Goal: Task Accomplishment & Management: Use online tool/utility

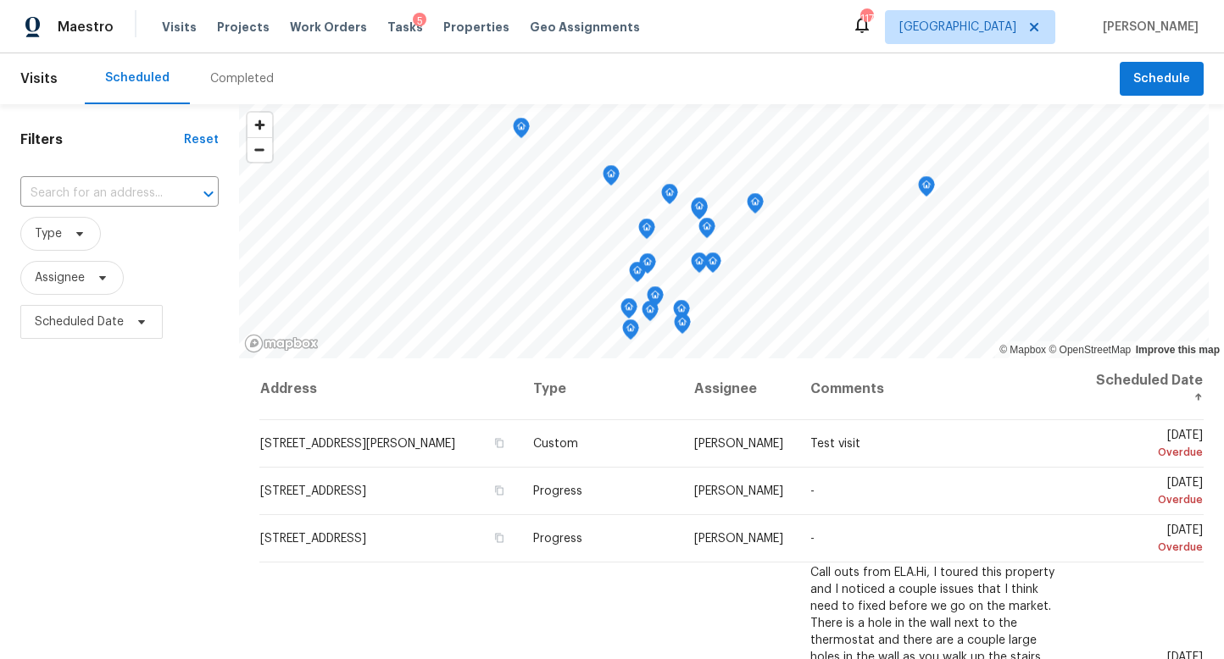
click at [221, 81] on div "Completed" at bounding box center [242, 78] width 64 height 17
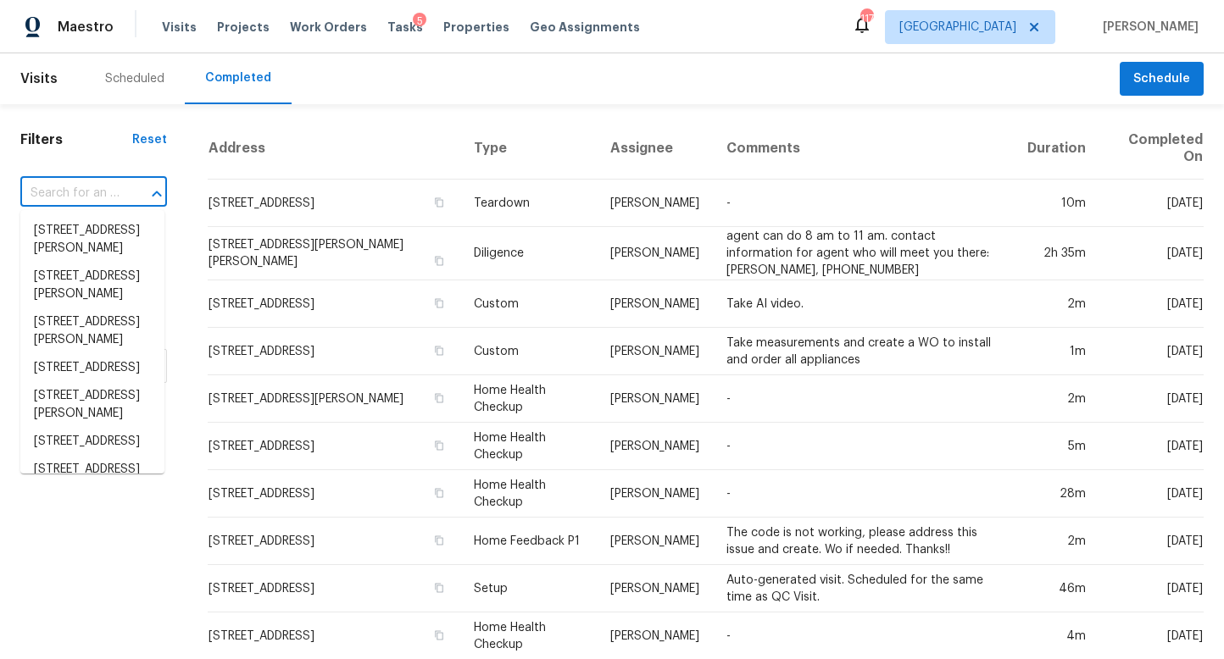
click at [93, 203] on input "text" at bounding box center [69, 194] width 99 height 26
paste input "5919 Heritage Ln, Stone Mountain, GA 30087"
type input "5919 Heritage Ln, Stone Mountain, GA 30087"
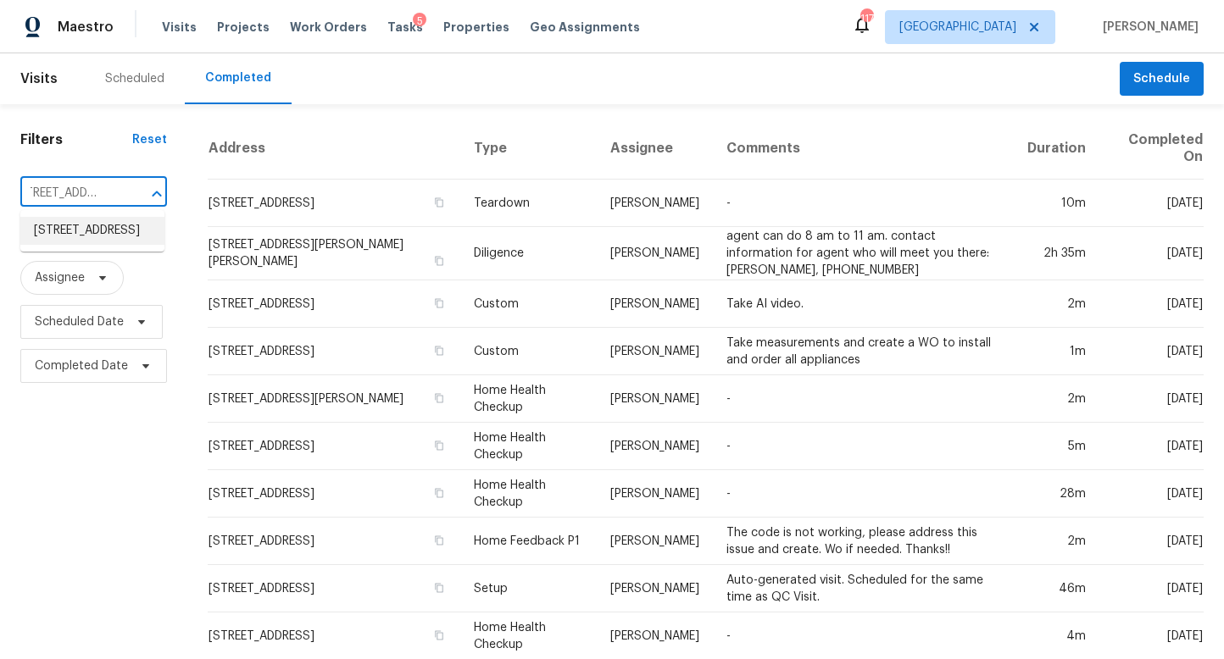
click at [84, 235] on li "5919 Heritage Ln, Stone Mountain, GA 30087" at bounding box center [92, 231] width 144 height 28
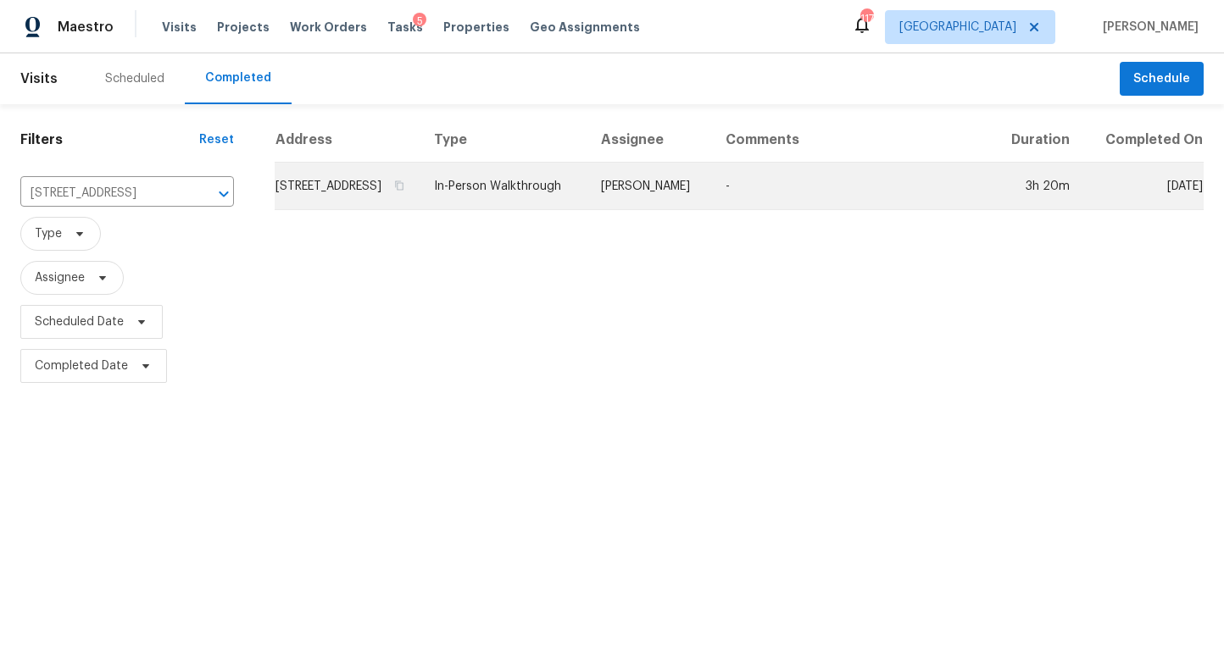
click at [368, 200] on td "5919 Heritage Ln, Stone Mountain, GA 30087" at bounding box center [348, 186] width 146 height 47
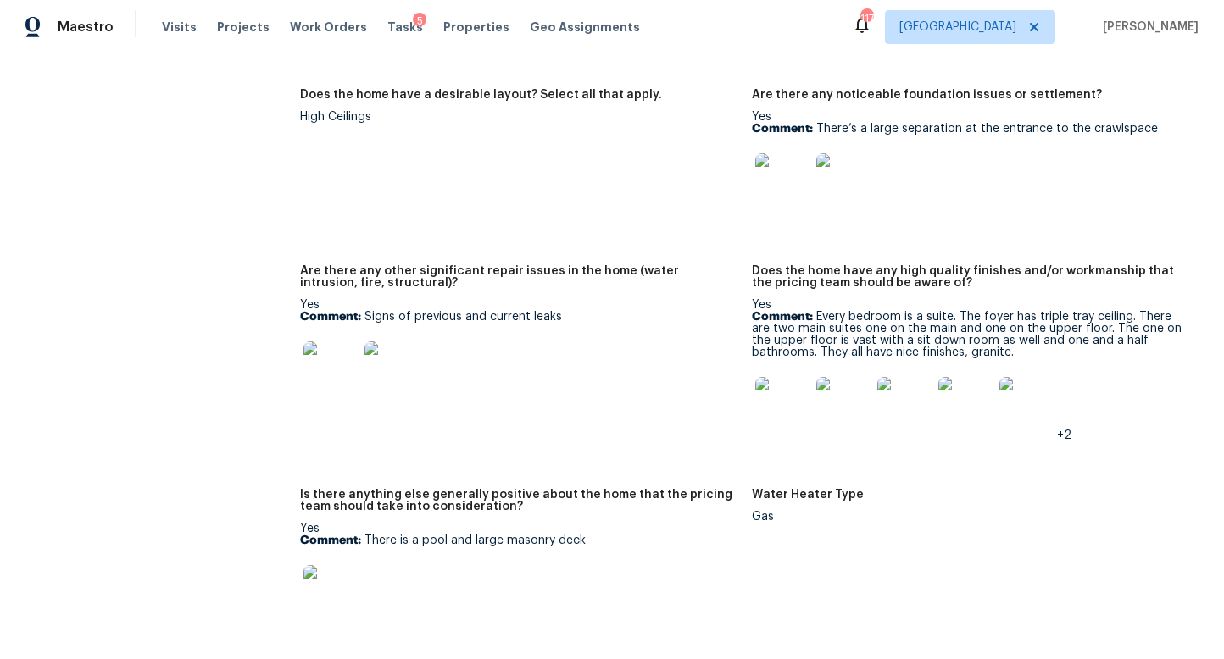
scroll to position [4179, 0]
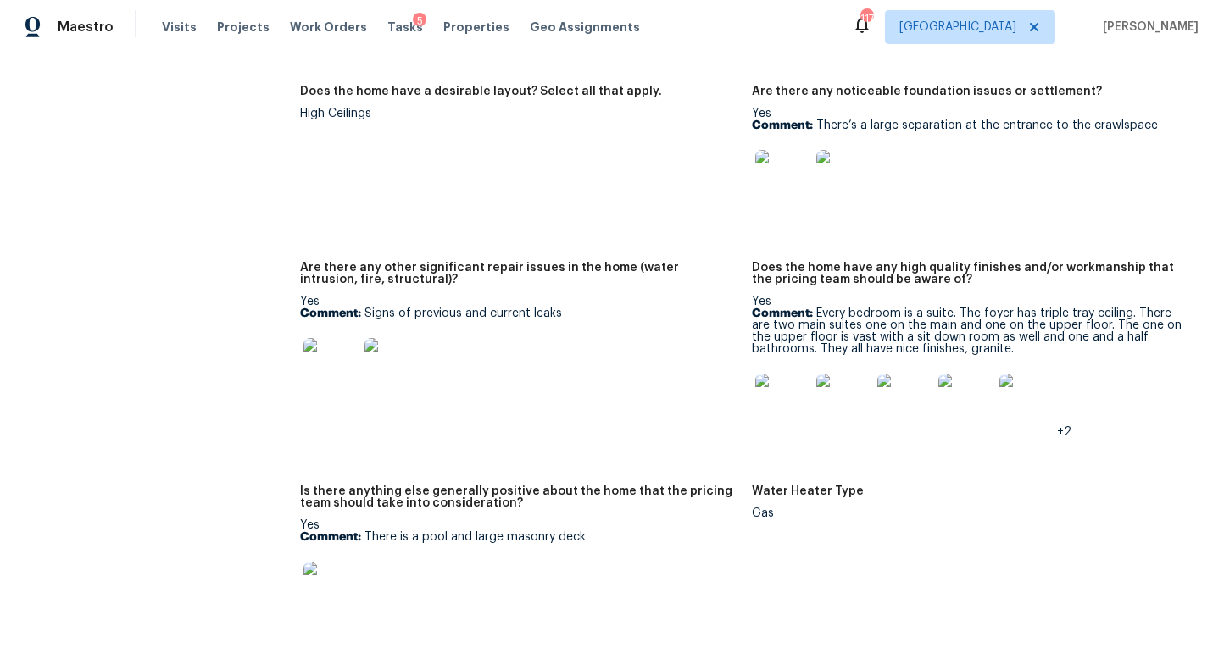
click at [776, 150] on img at bounding box center [782, 177] width 54 height 54
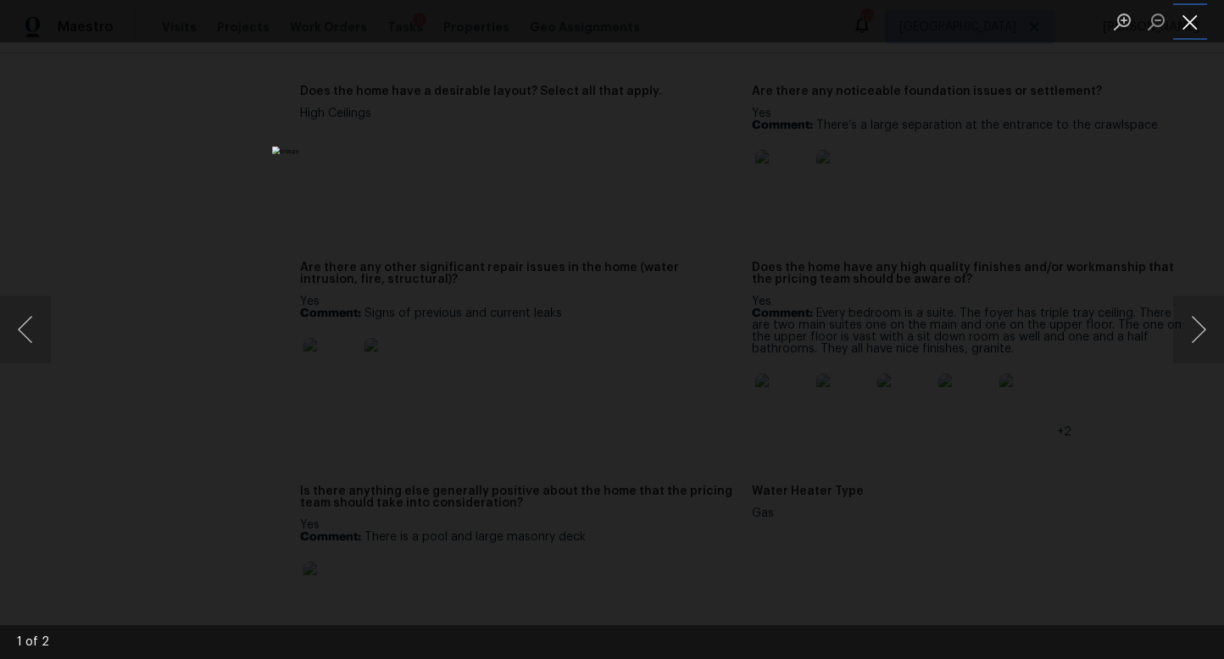
click at [1187, 19] on button "Close lightbox" at bounding box center [1190, 22] width 34 height 30
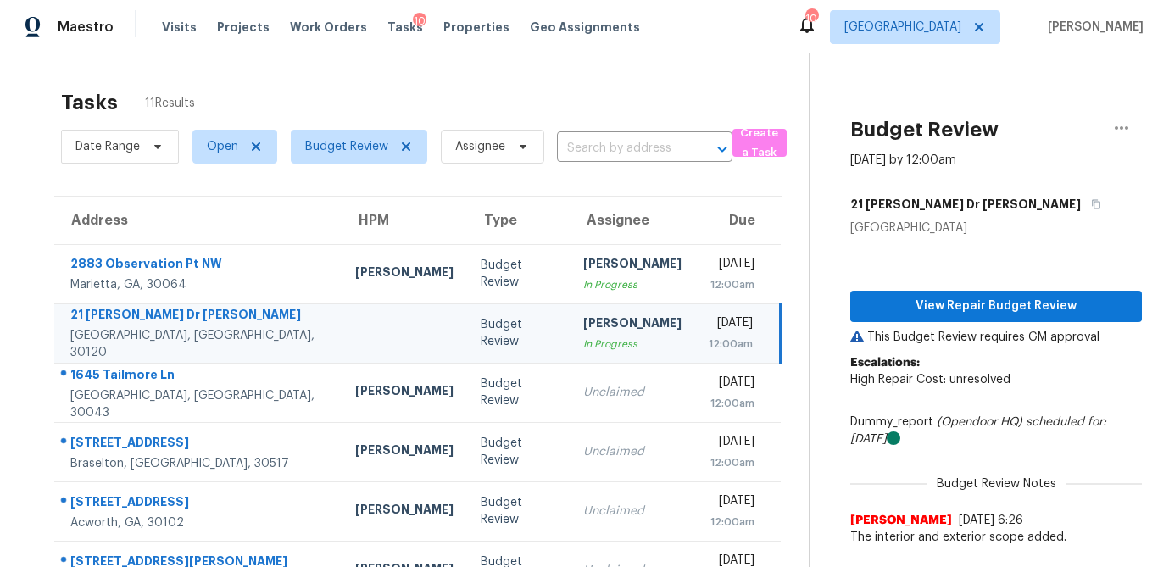
scroll to position [119, 0]
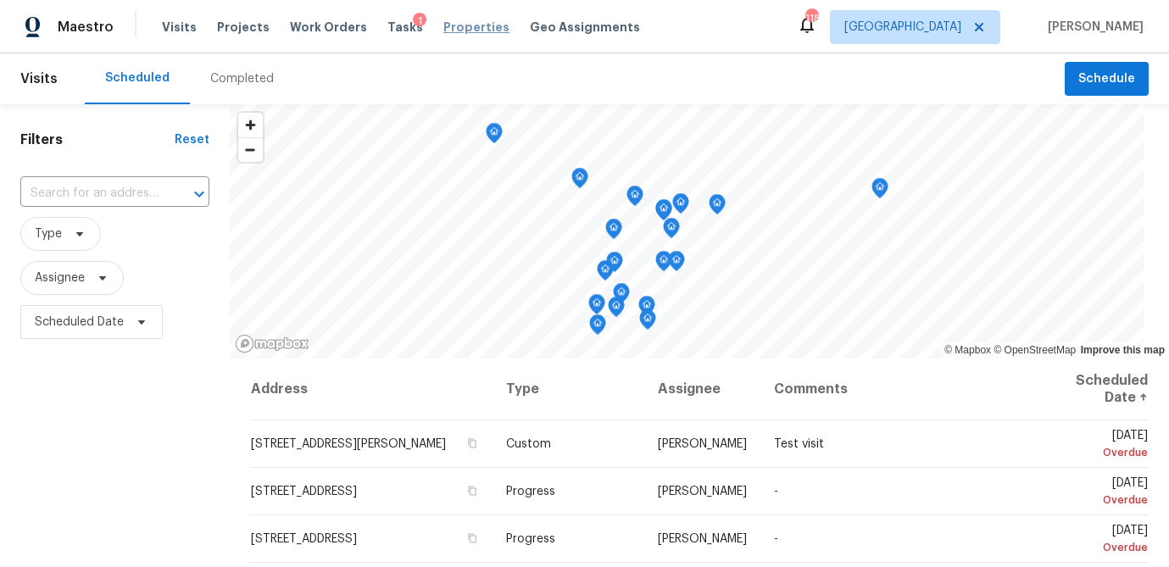
click at [443, 29] on span "Properties" at bounding box center [476, 27] width 66 height 17
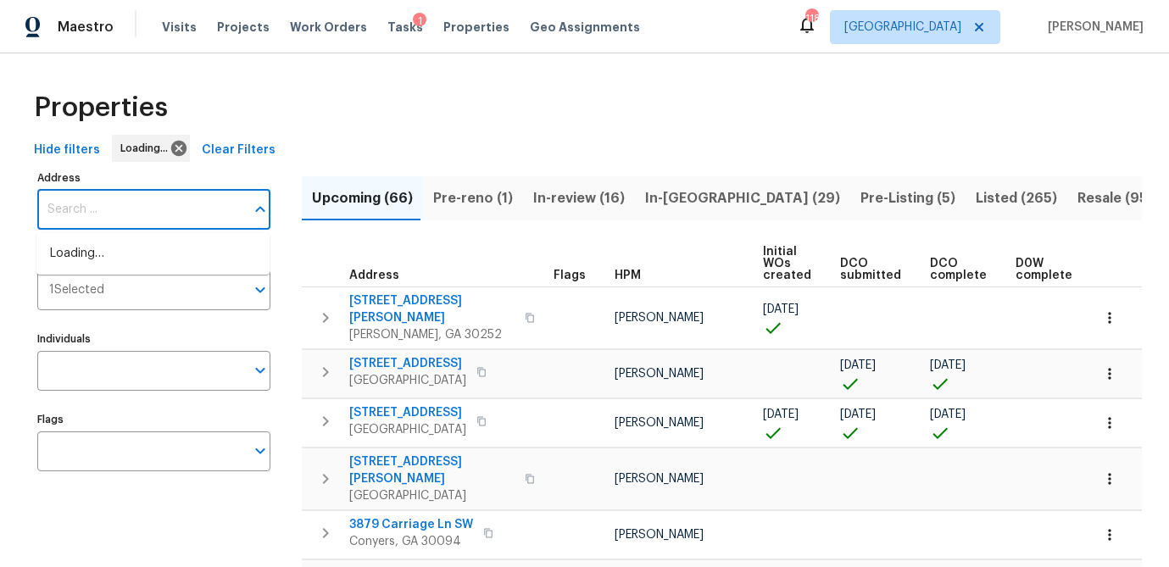
click at [110, 208] on input "Address" at bounding box center [141, 210] width 208 height 40
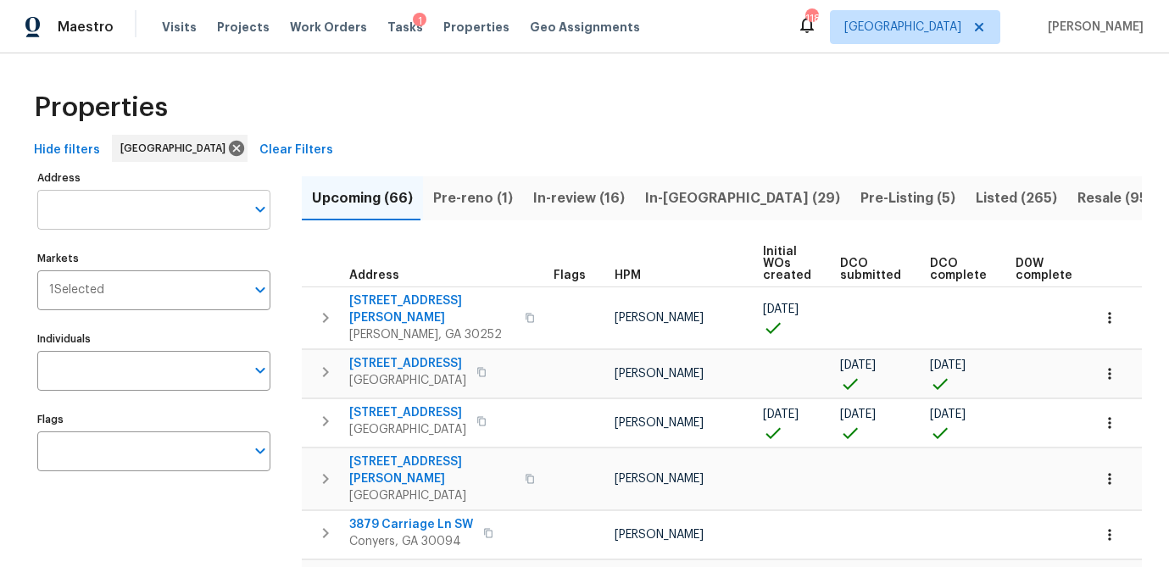
click at [107, 214] on input "Address" at bounding box center [141, 210] width 208 height 40
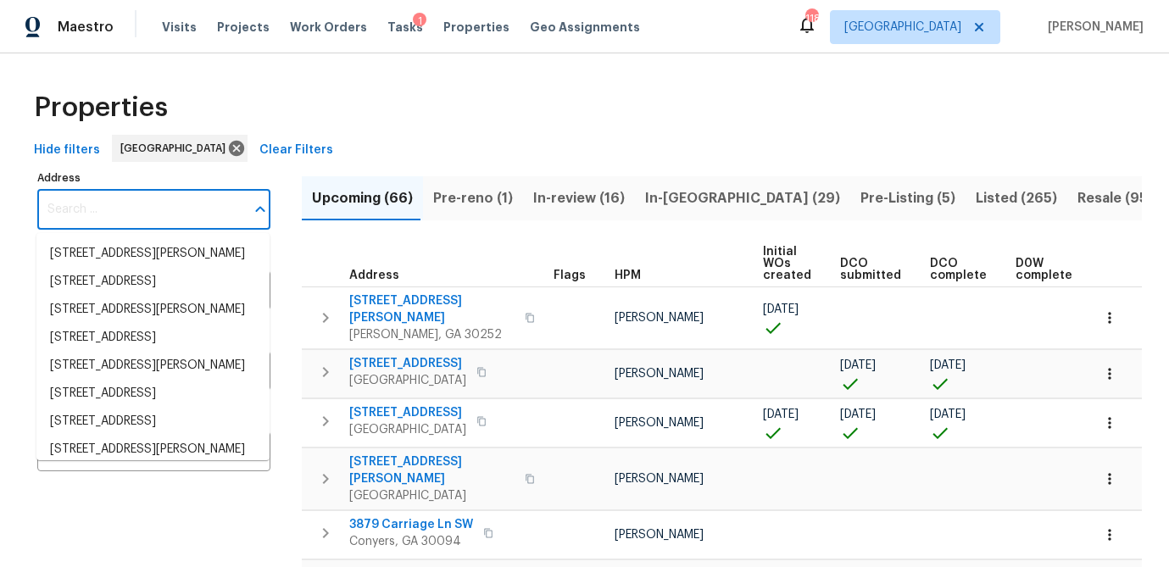
paste input "[STREET_ADDRESS][PERSON_NAME]"
type input "401 Martin Field Ct, Lawrenceville, GA 30045"
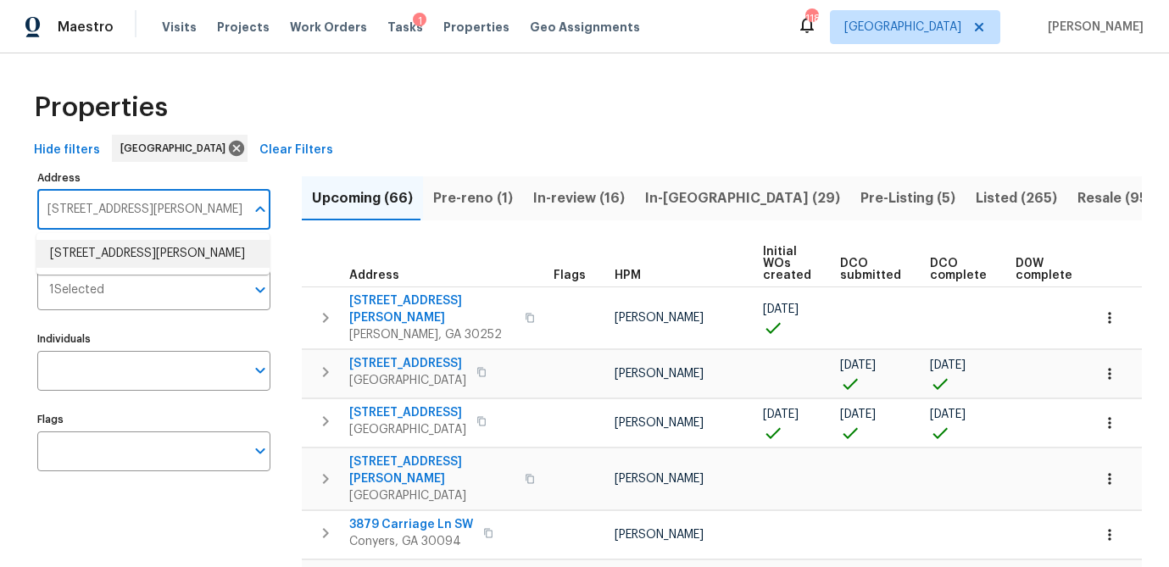
click at [98, 242] on li "401 Martin Field Ct Lawrenceville GA 30045" at bounding box center [152, 254] width 233 height 28
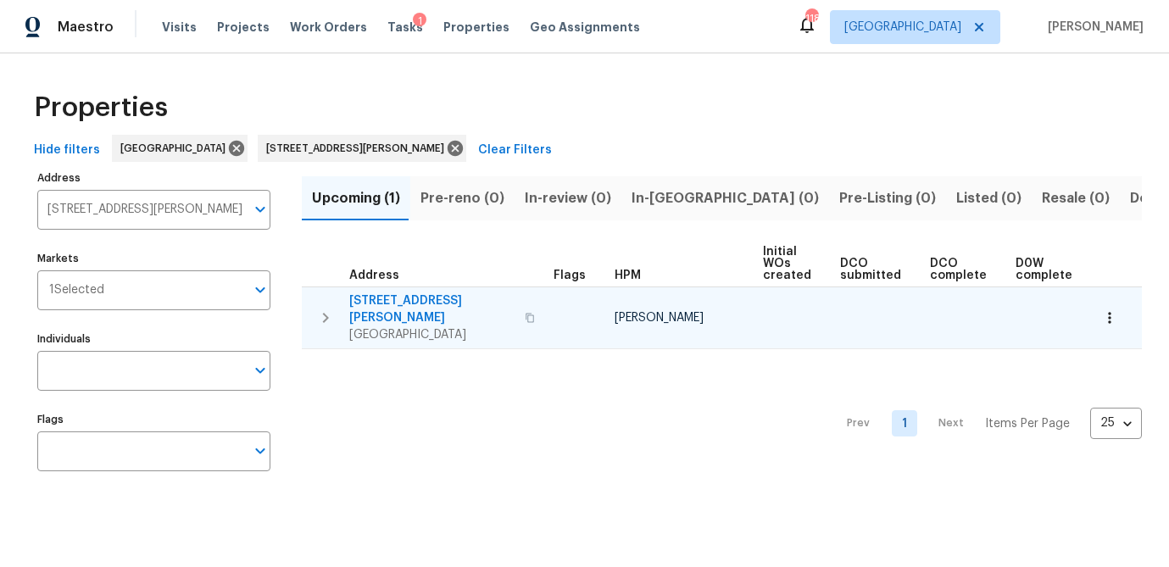
click at [407, 297] on span "401 Martin Field Ct" at bounding box center [431, 309] width 165 height 34
click at [1115, 309] on icon "button" at bounding box center [1109, 317] width 17 height 17
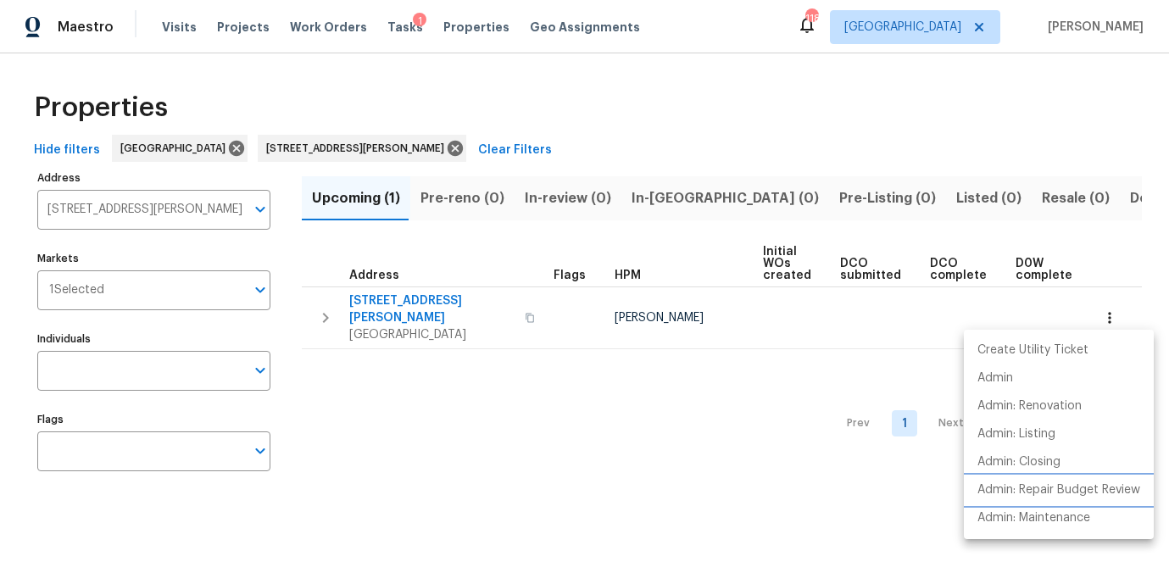
click at [1055, 491] on p "Admin: Repair Budget Review" at bounding box center [1058, 490] width 163 height 18
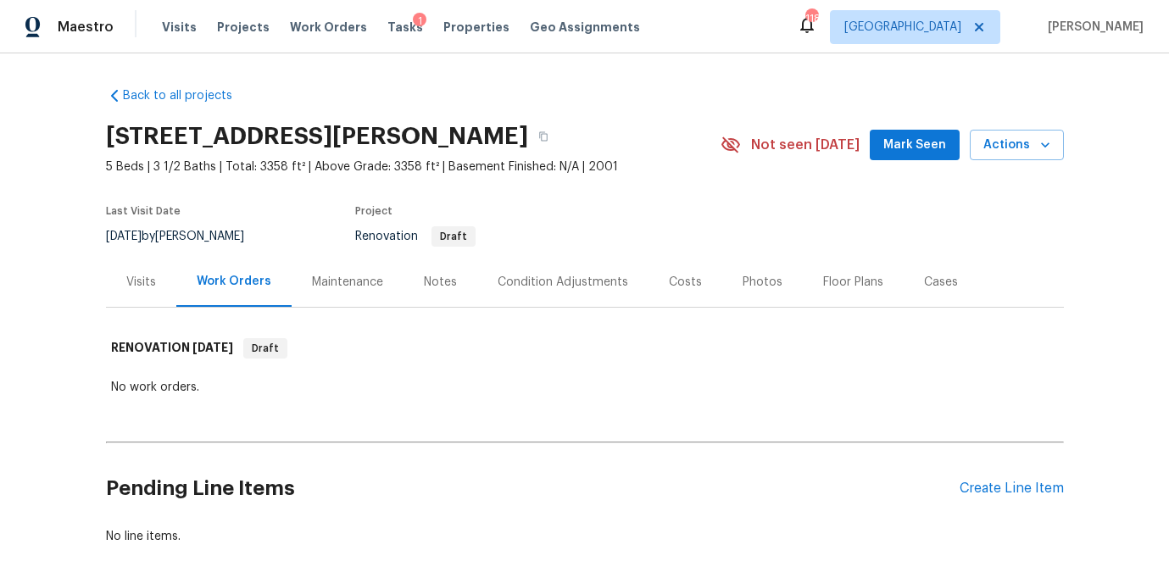
scroll to position [93, 0]
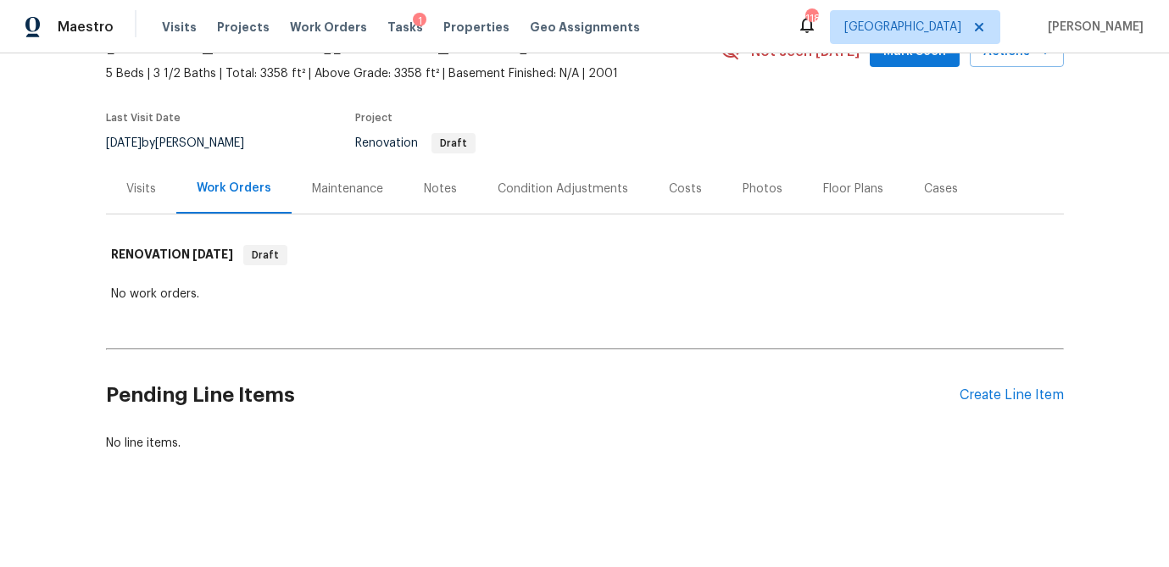
click at [700, 189] on div "Costs" at bounding box center [685, 189] width 74 height 50
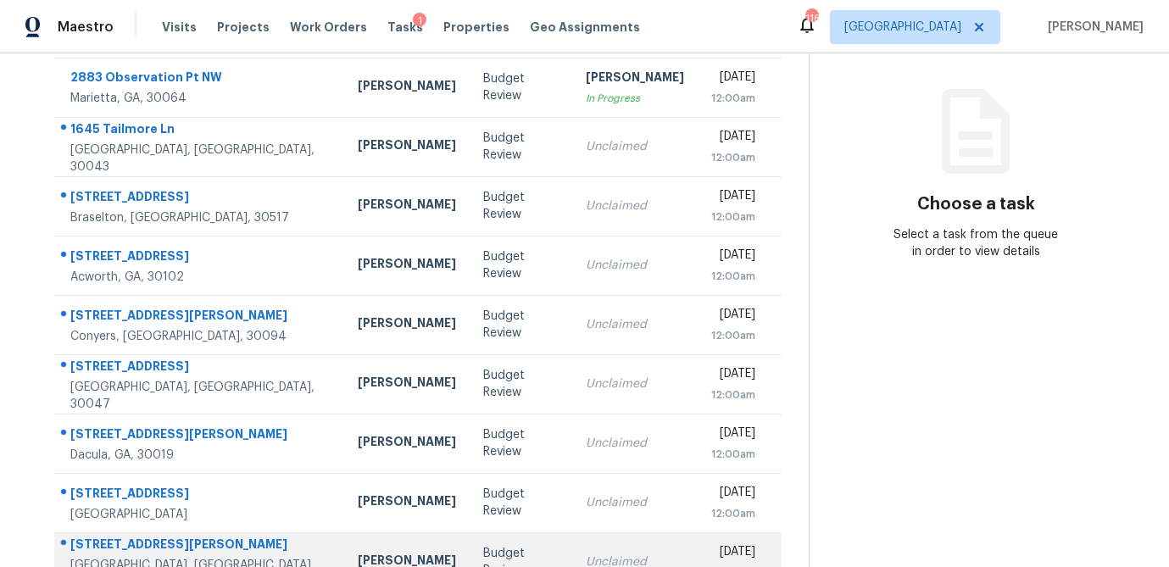
scroll to position [159, 0]
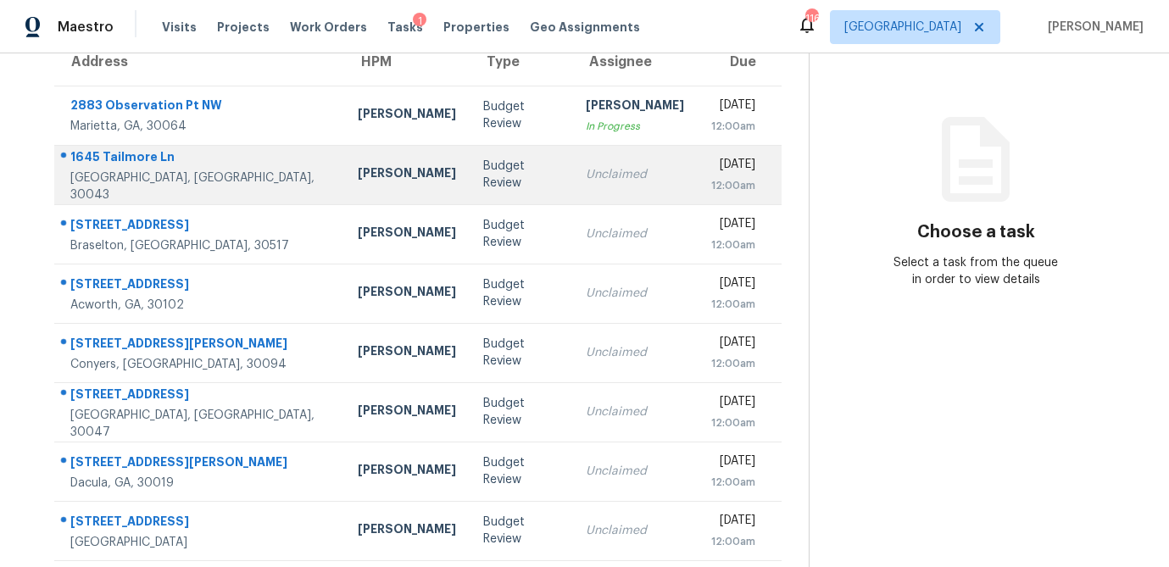
click at [470, 191] on td "Budget Review" at bounding box center [521, 174] width 103 height 59
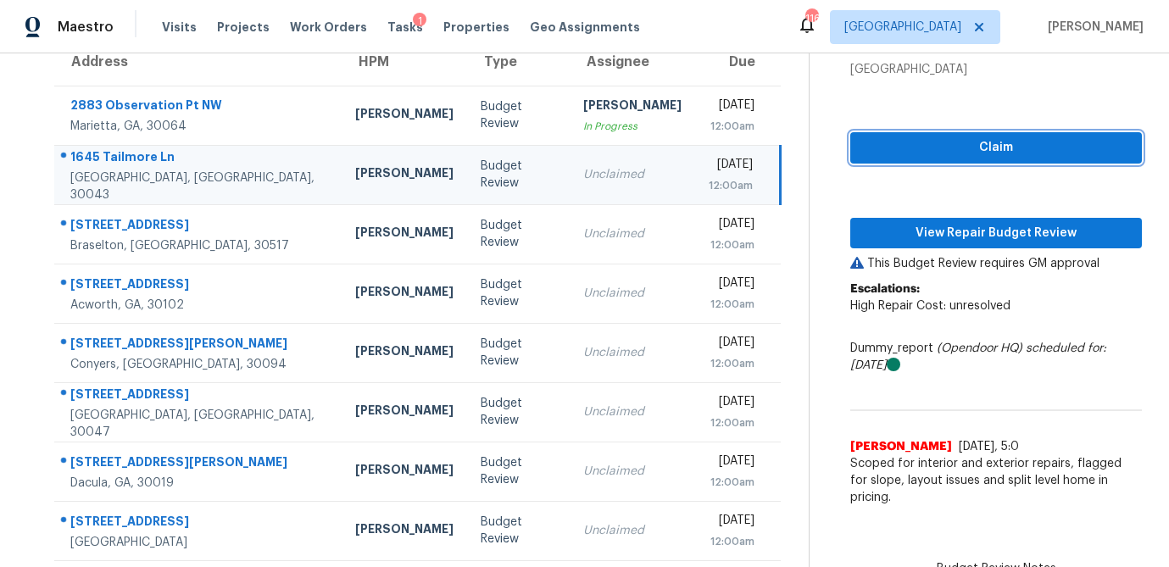
drag, startPoint x: 1042, startPoint y: 155, endPoint x: 1002, endPoint y: 186, distance: 50.2
click at [1042, 155] on span "Claim" at bounding box center [996, 147] width 264 height 21
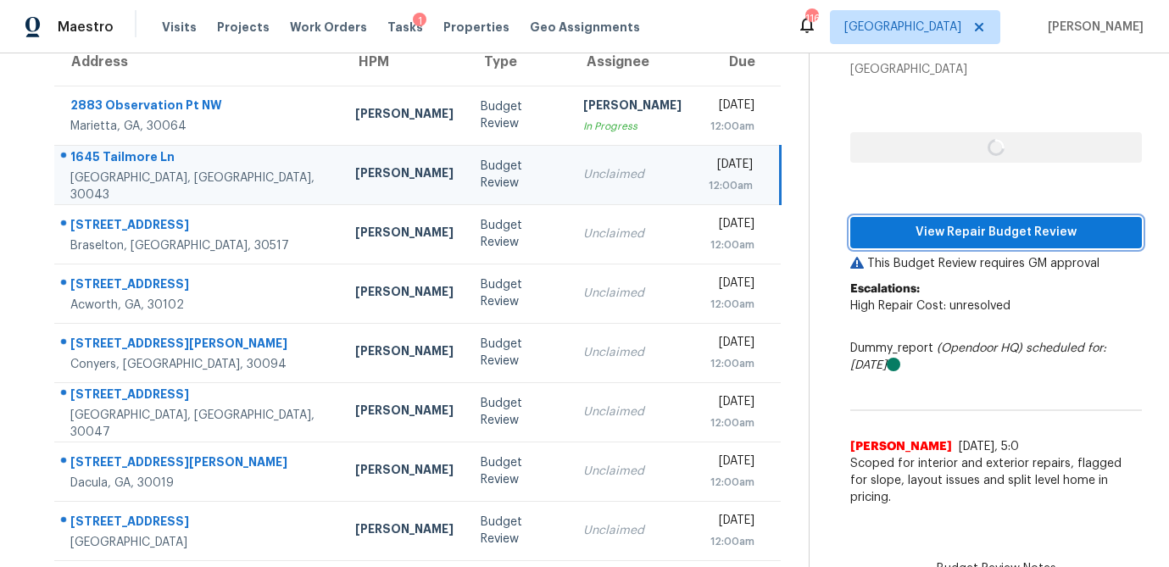
click at [982, 224] on span "View Repair Budget Review" at bounding box center [996, 232] width 264 height 21
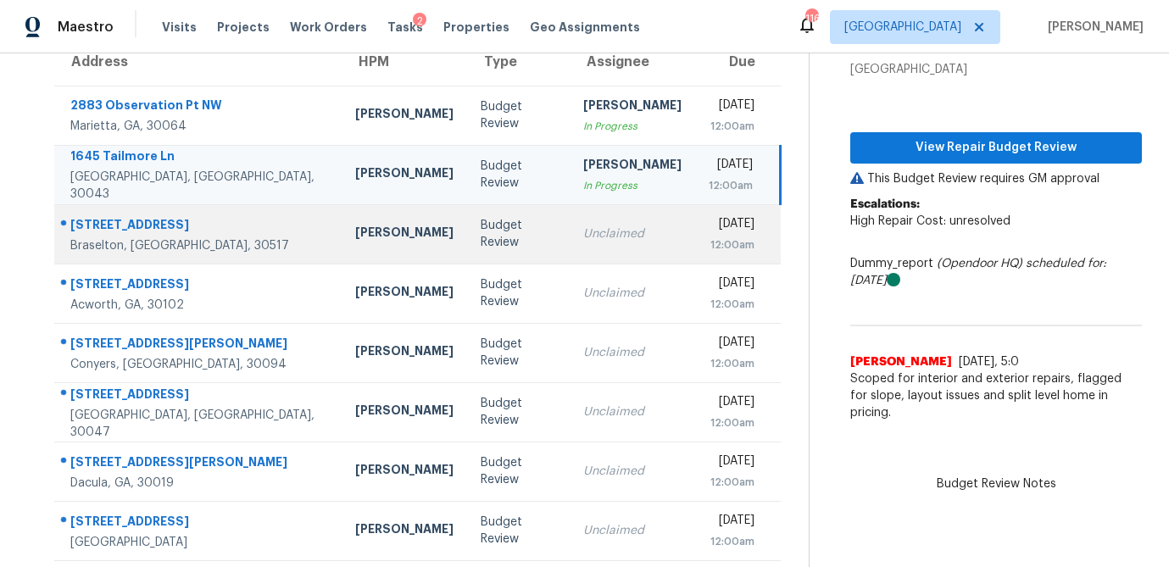
click at [467, 248] on td "Budget Review" at bounding box center [518, 233] width 103 height 59
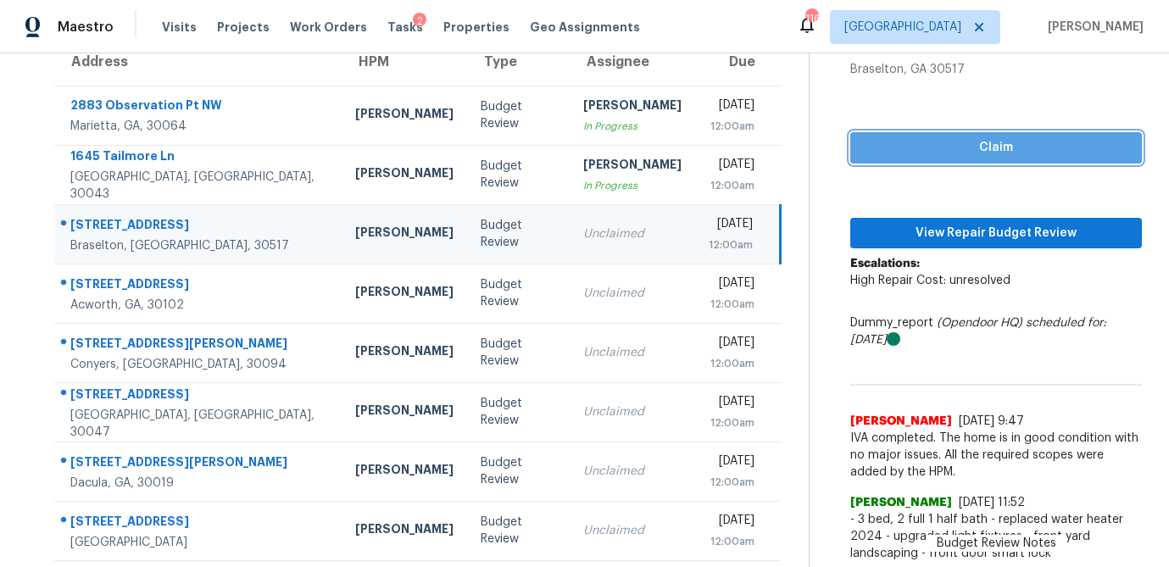
click at [927, 156] on span "Claim" at bounding box center [996, 147] width 264 height 21
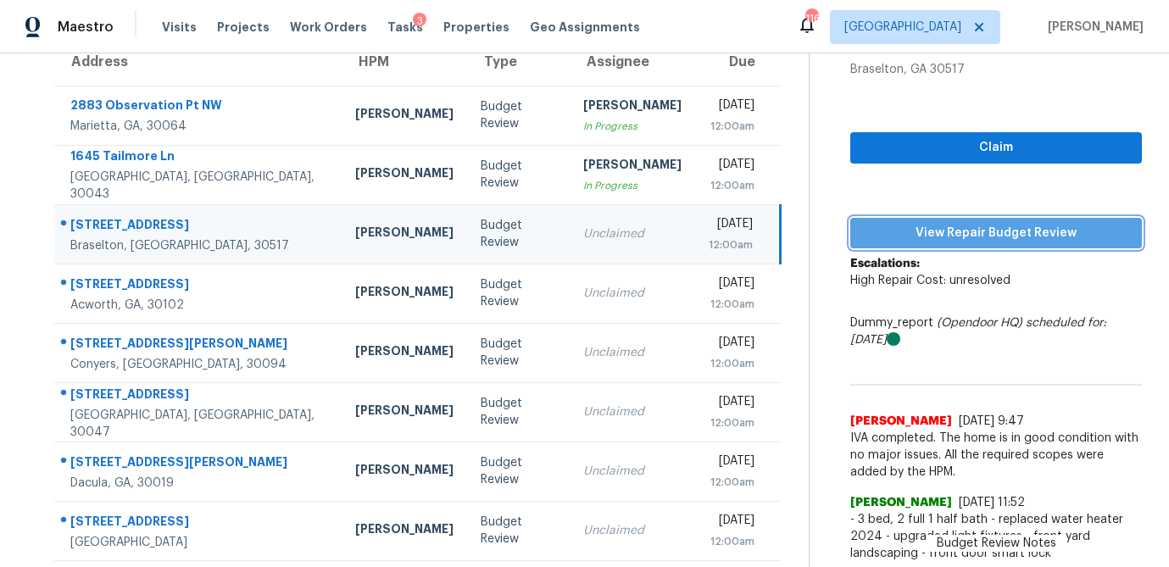
drag, startPoint x: 927, startPoint y: 238, endPoint x: 939, endPoint y: 241, distance: 12.1
click at [927, 238] on span "View Repair Budget Review" at bounding box center [996, 233] width 264 height 21
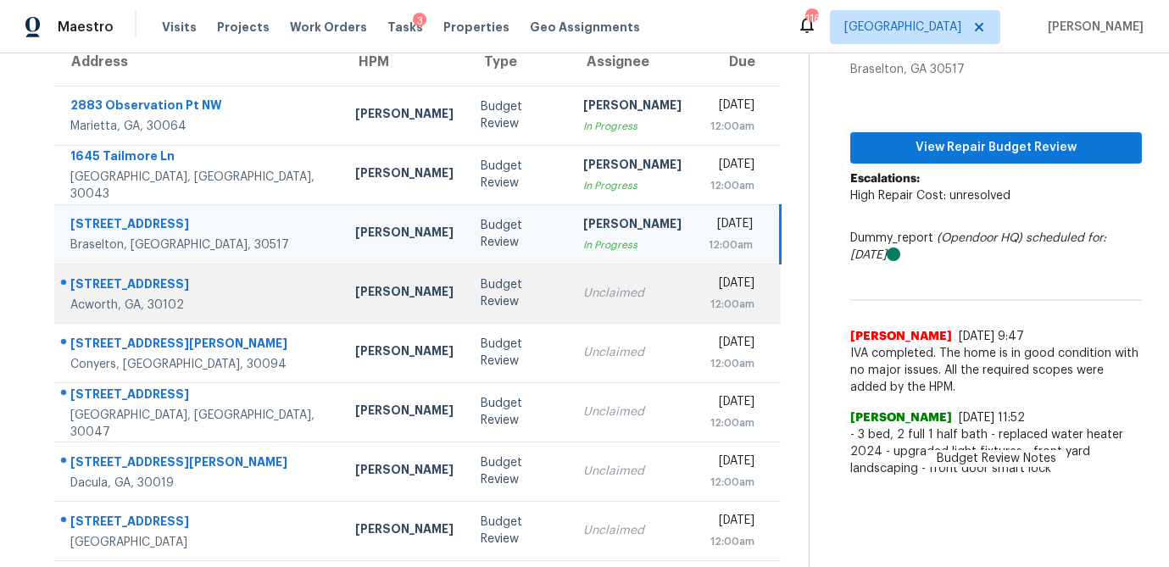
click at [481, 298] on div "Budget Review" at bounding box center [518, 293] width 75 height 34
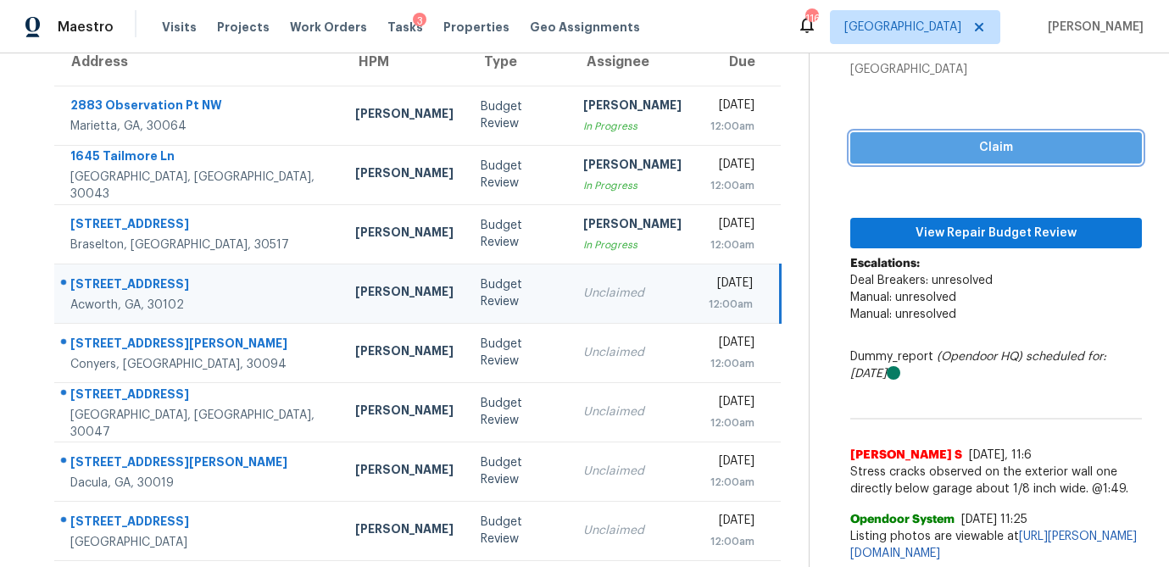
click at [1071, 147] on span "Claim" at bounding box center [996, 147] width 264 height 21
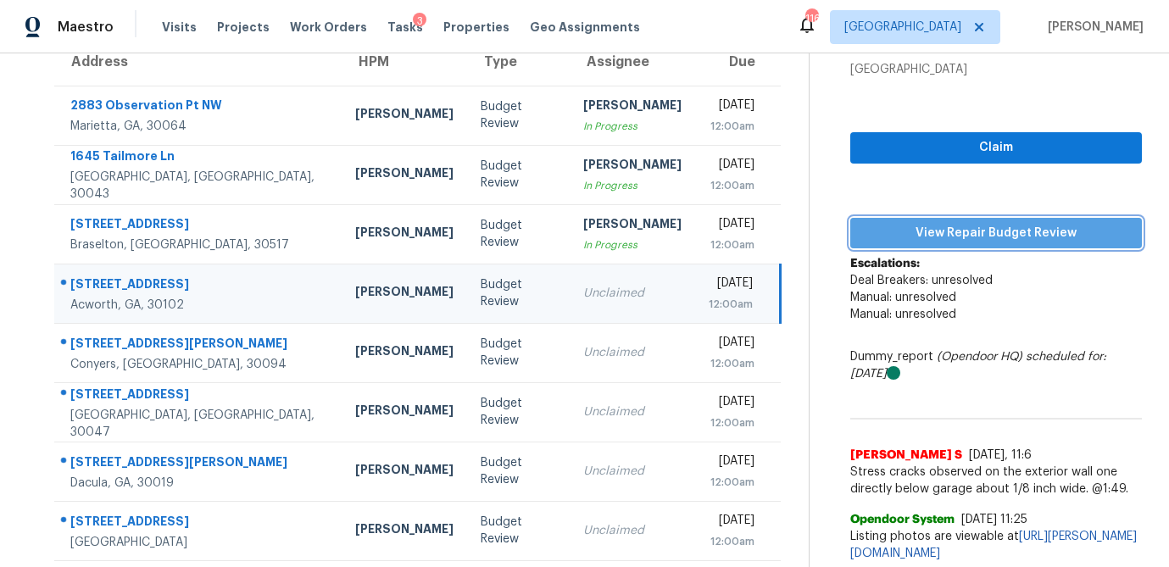
drag, startPoint x: 1000, startPoint y: 231, endPoint x: 1022, endPoint y: 233, distance: 22.2
click at [1000, 231] on span "View Repair Budget Review" at bounding box center [996, 233] width 264 height 21
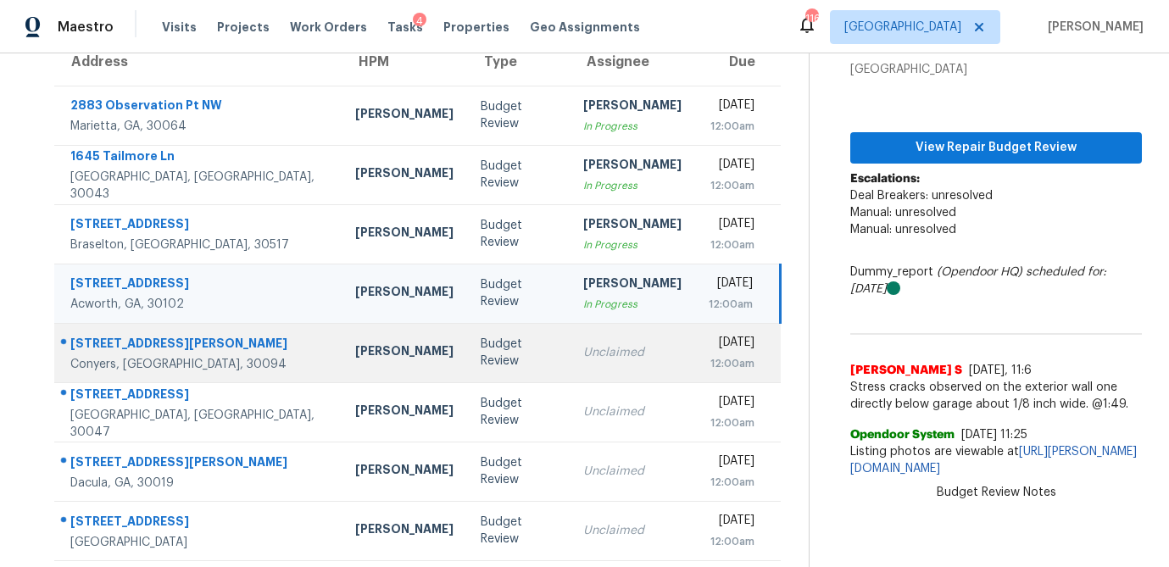
click at [468, 363] on td "Budget Review" at bounding box center [518, 352] width 103 height 59
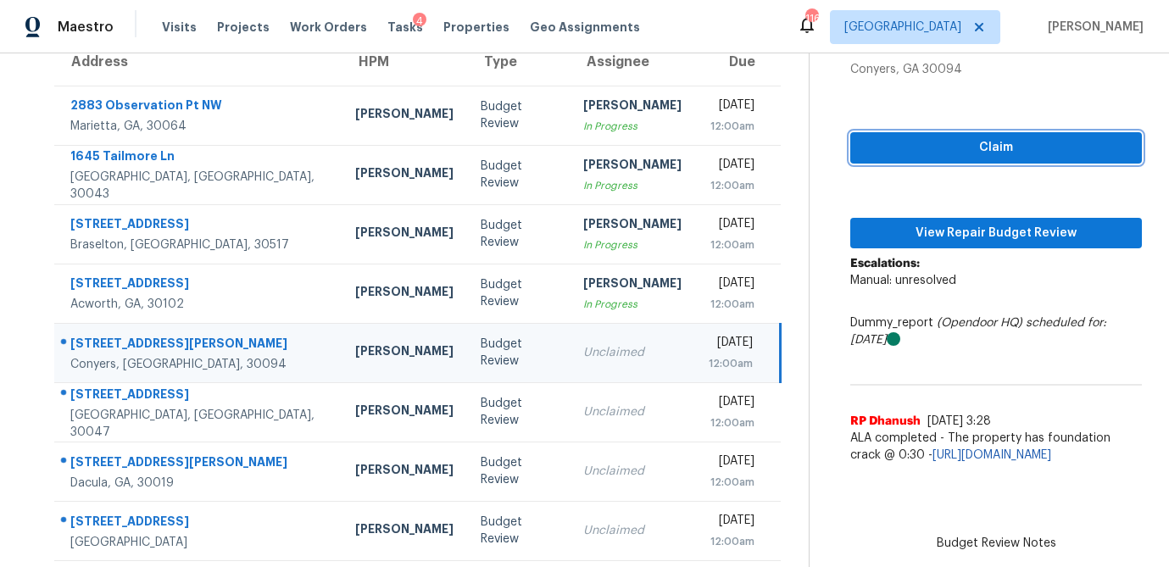
click at [1046, 145] on span "Claim" at bounding box center [996, 147] width 264 height 21
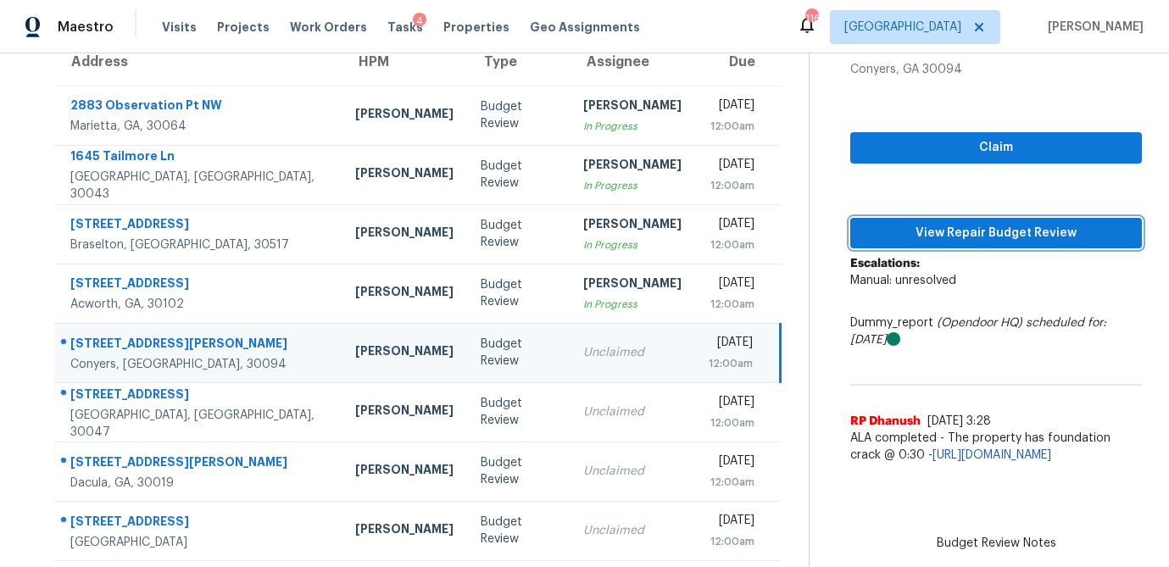
click at [969, 228] on span "View Repair Budget Review" at bounding box center [996, 233] width 264 height 21
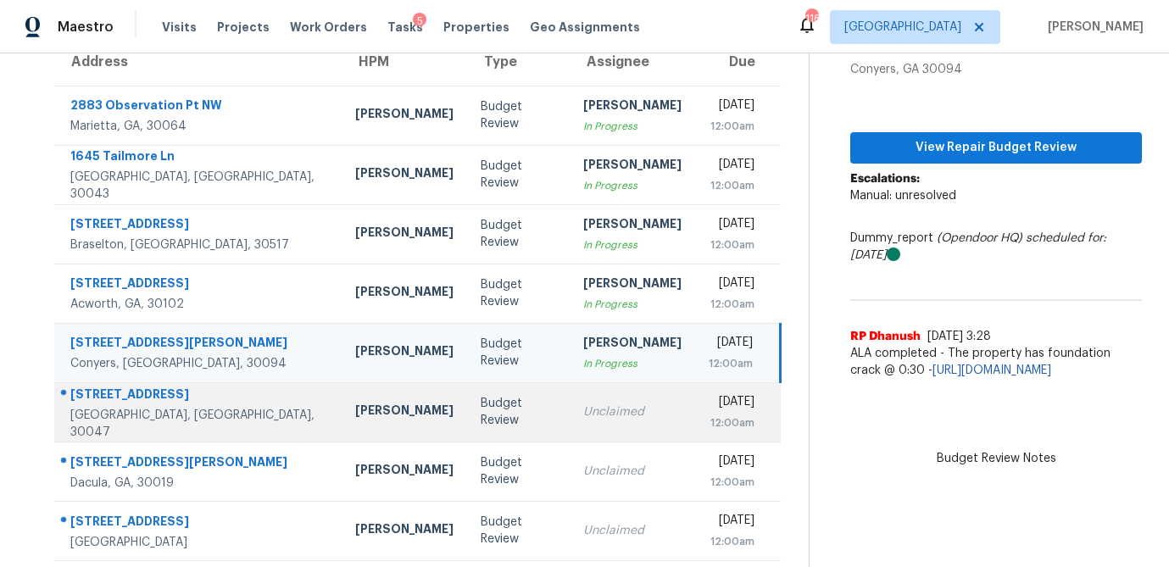
click at [481, 409] on div "Budget Review" at bounding box center [518, 412] width 75 height 34
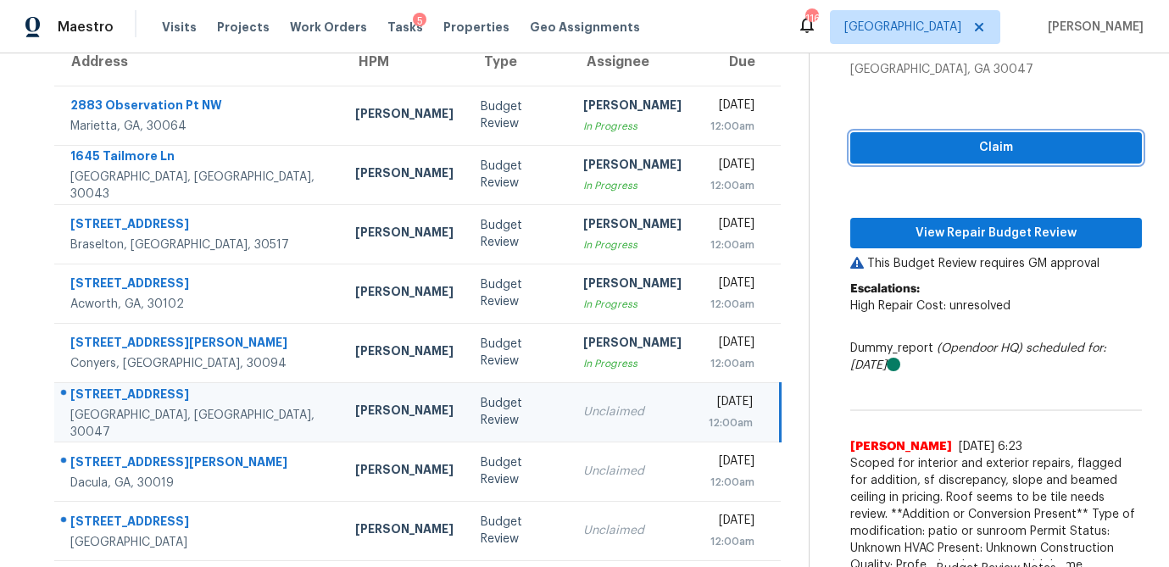
click at [970, 149] on span "Claim" at bounding box center [996, 147] width 264 height 21
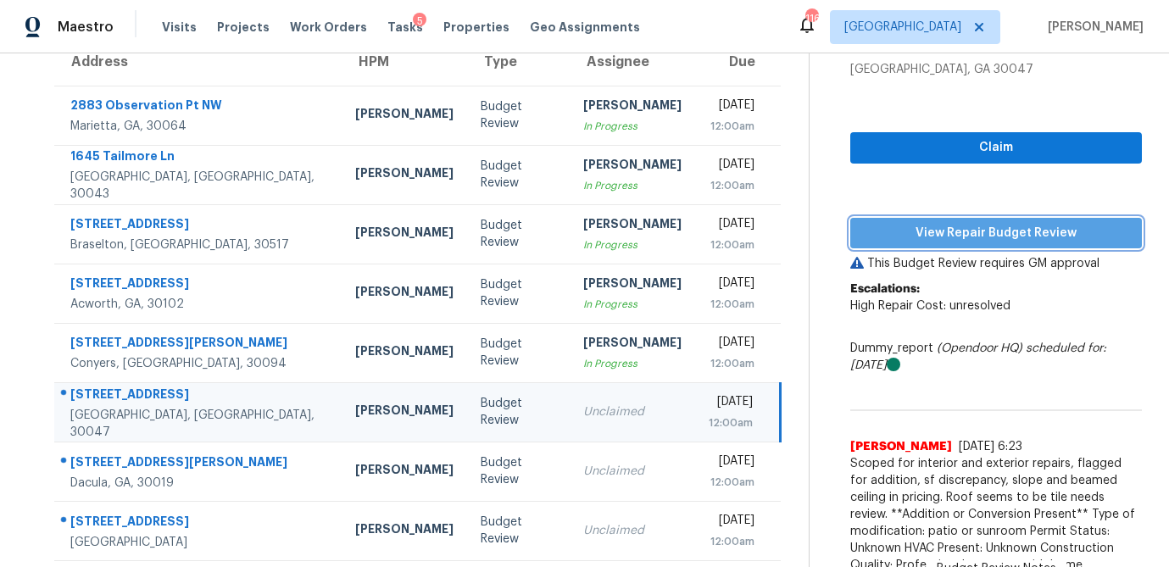
click at [926, 225] on span "View Repair Budget Review" at bounding box center [996, 233] width 264 height 21
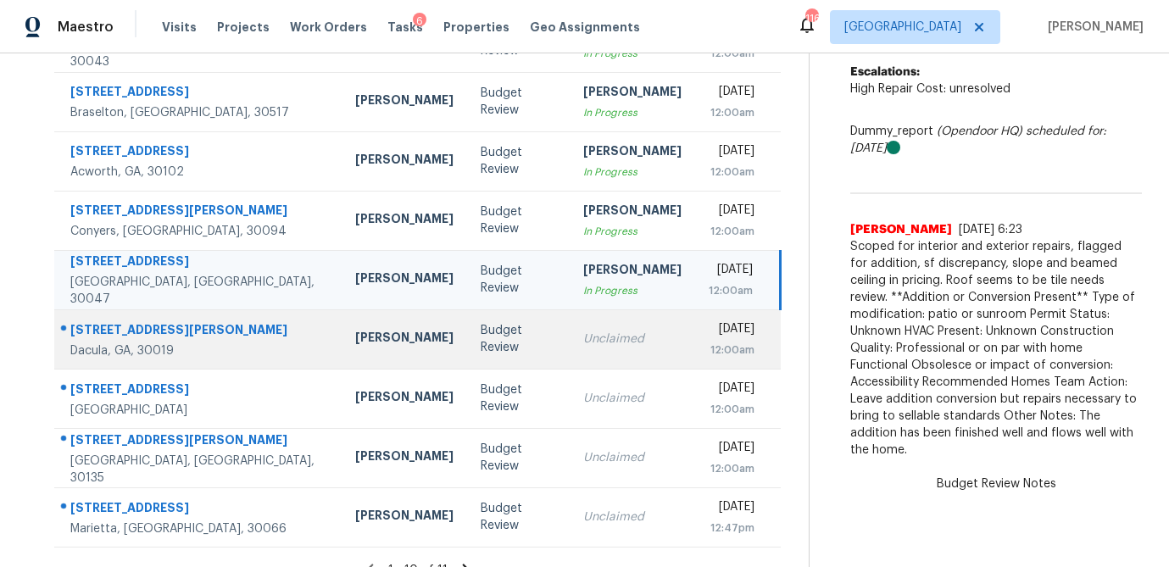
scroll to position [292, 0]
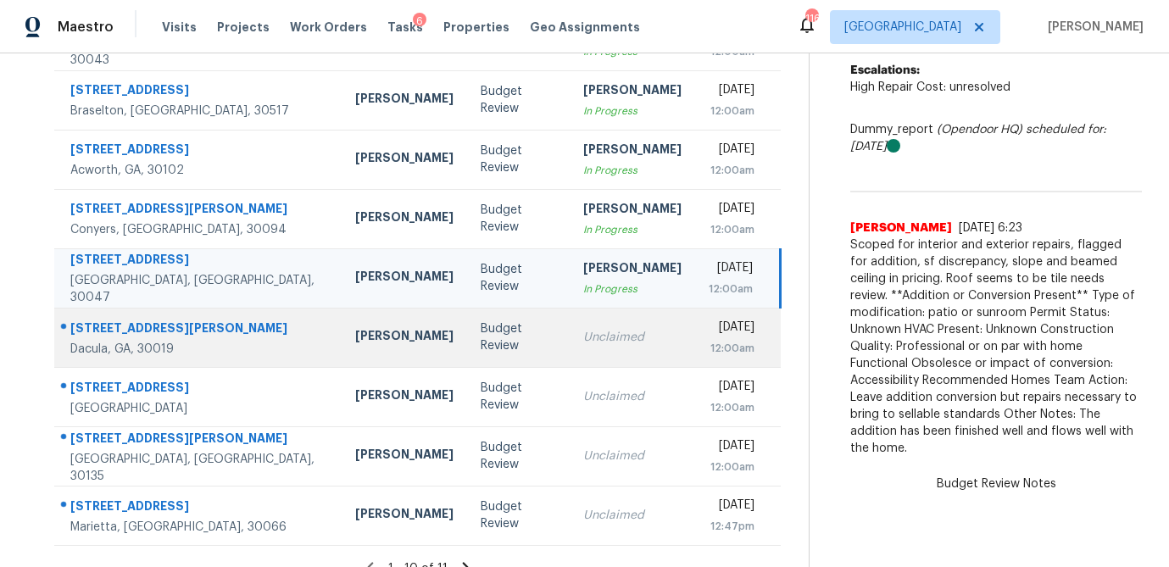
click at [467, 351] on td "Budget Review" at bounding box center [518, 337] width 103 height 59
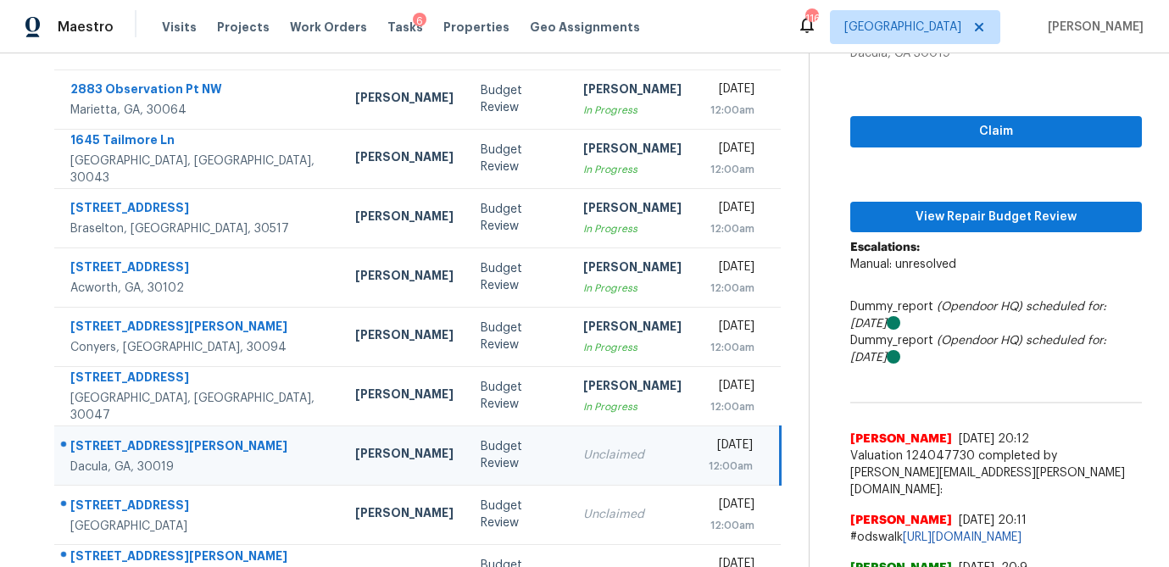
scroll to position [174, 0]
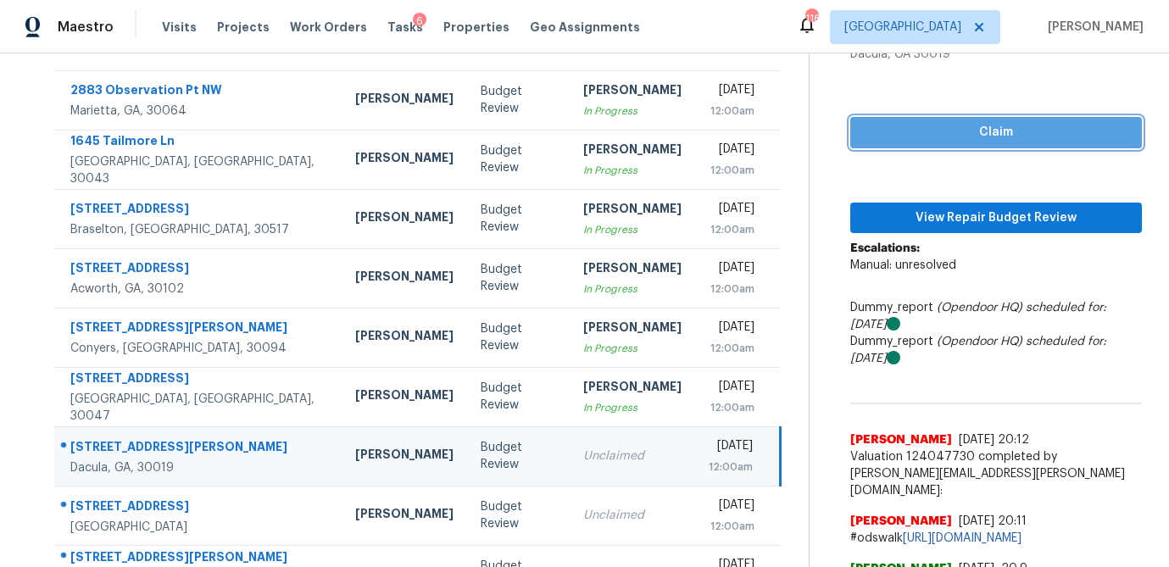
click at [997, 130] on span "Claim" at bounding box center [996, 132] width 264 height 21
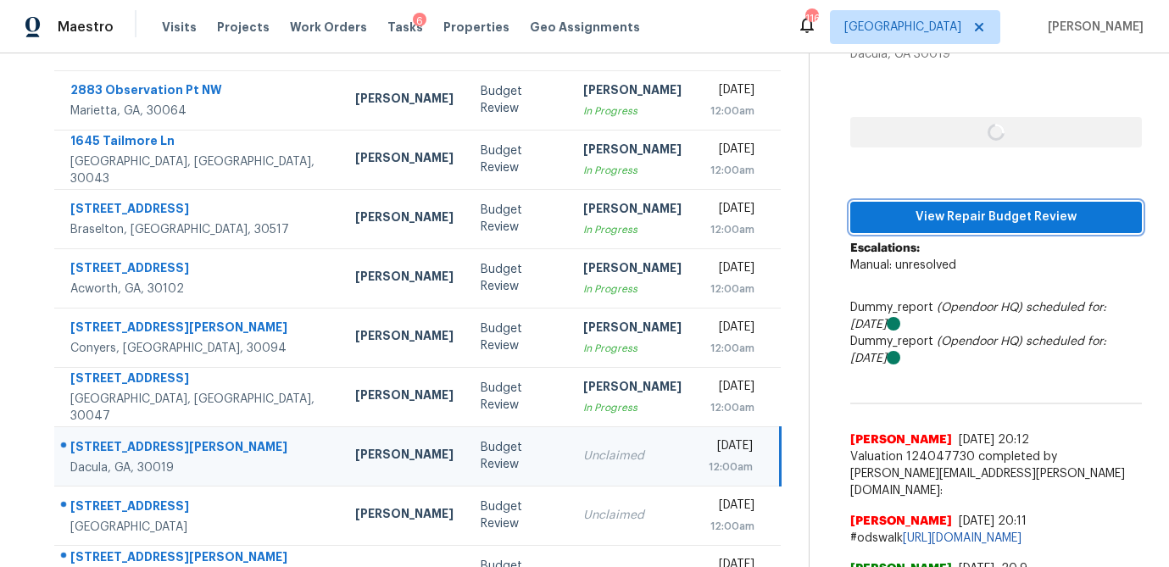
click at [963, 216] on span "View Repair Budget Review" at bounding box center [996, 217] width 264 height 21
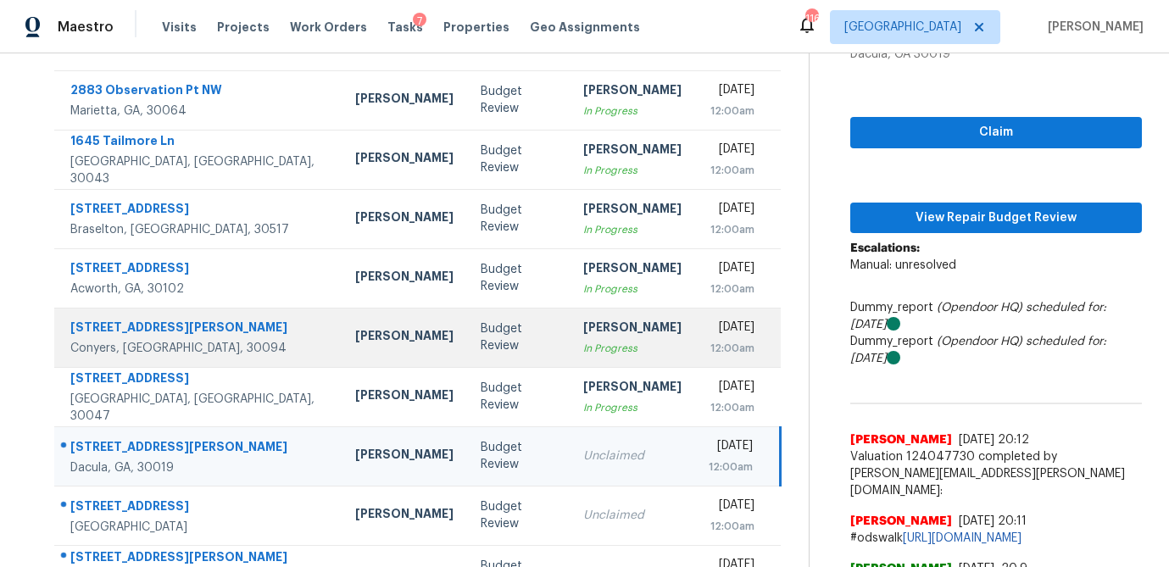
scroll to position [338, 0]
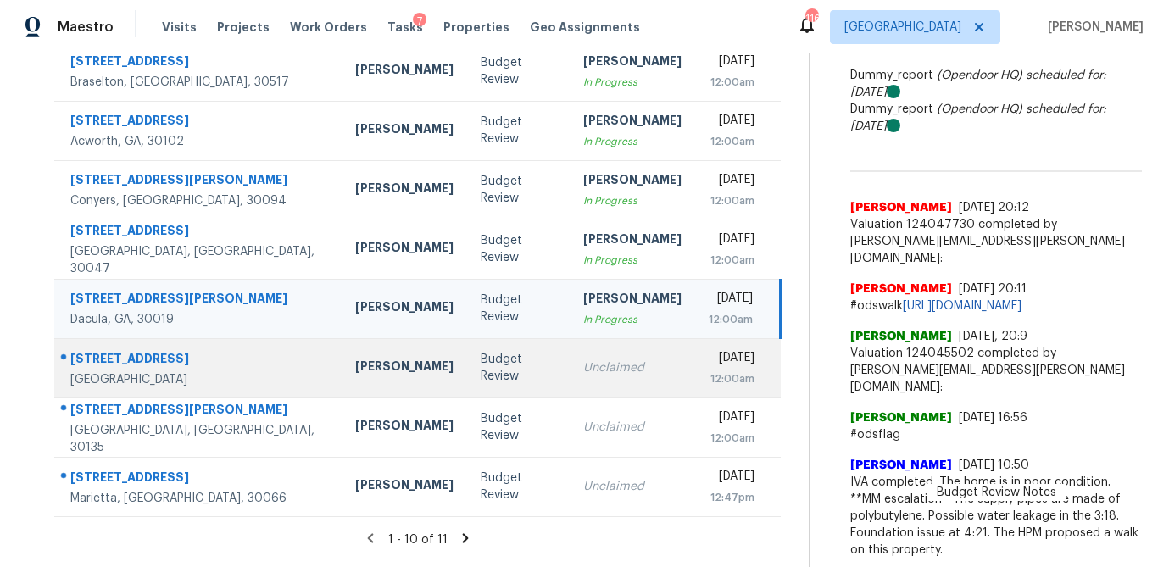
click at [583, 359] on div "Unclaimed" at bounding box center [632, 367] width 98 height 17
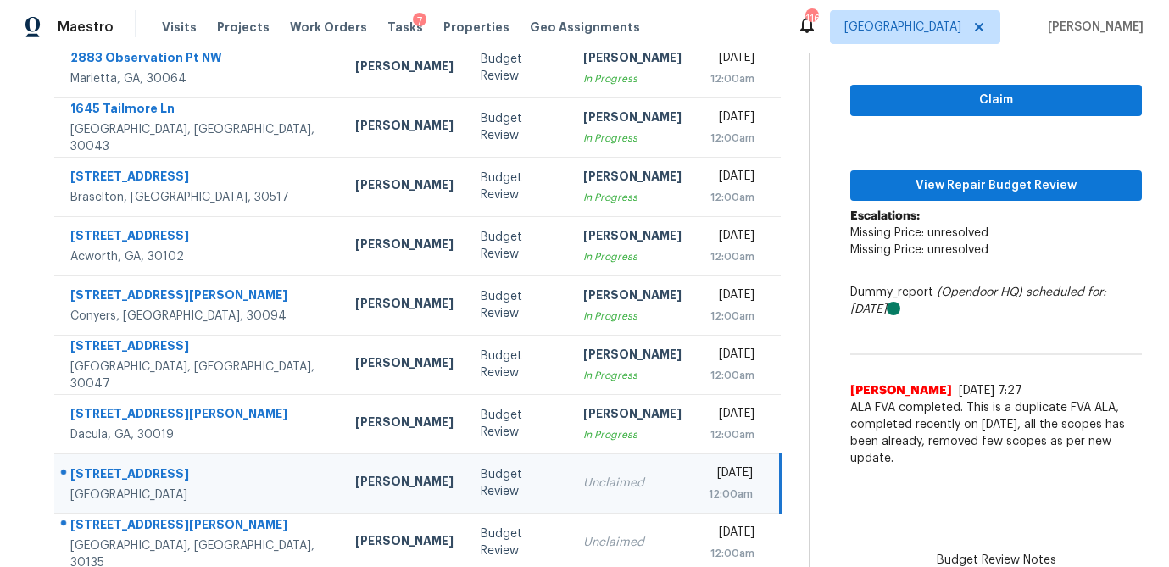
scroll to position [205, 0]
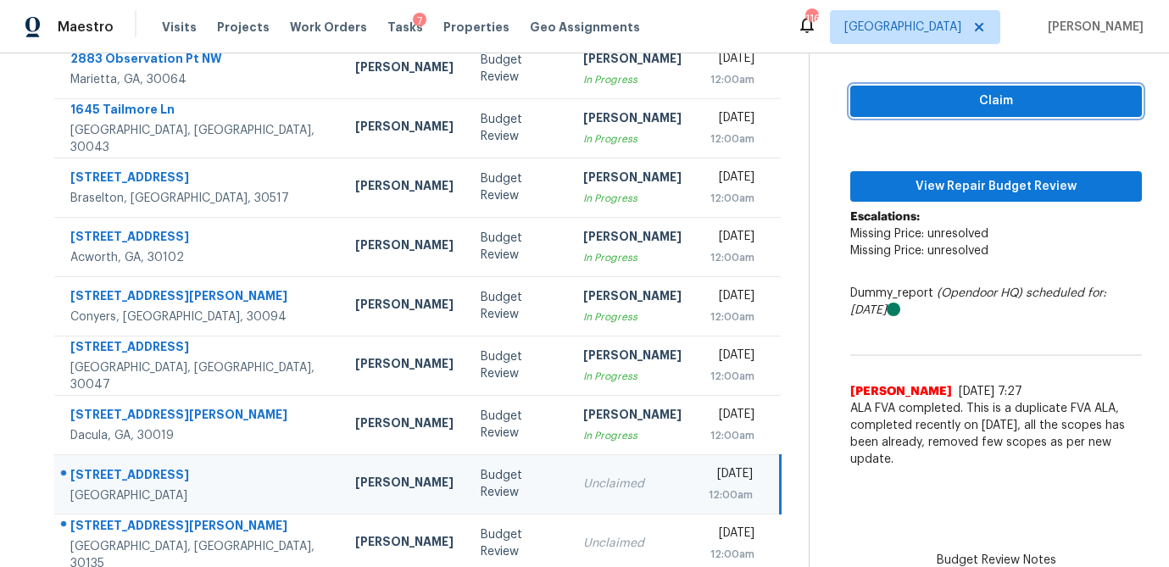
click at [1022, 98] on span "Claim" at bounding box center [996, 101] width 264 height 21
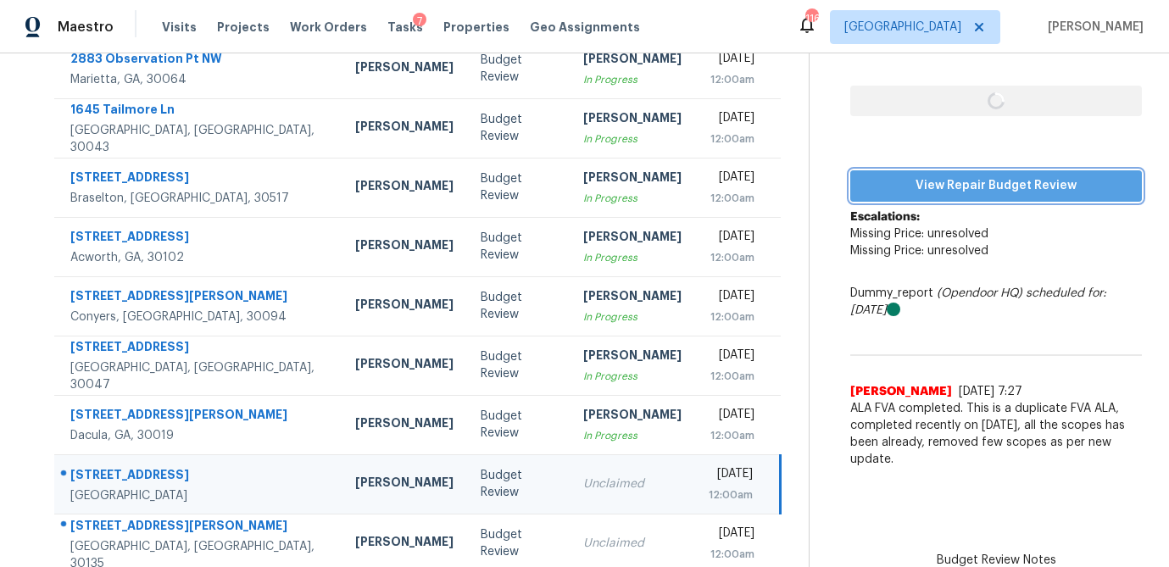
click at [967, 178] on span "View Repair Budget Review" at bounding box center [996, 185] width 264 height 21
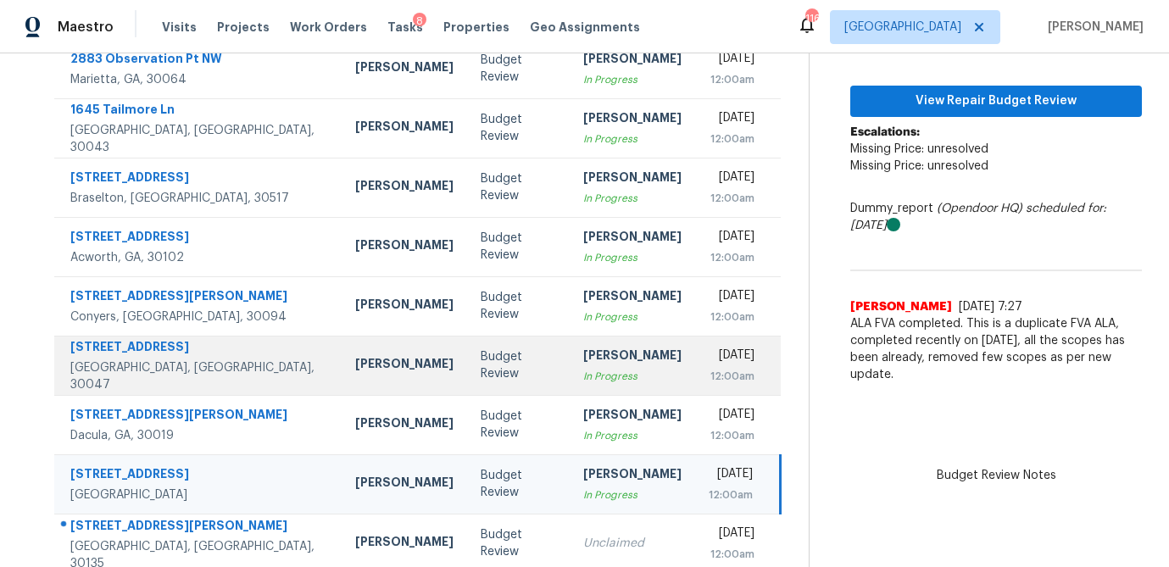
scroll to position [315, 0]
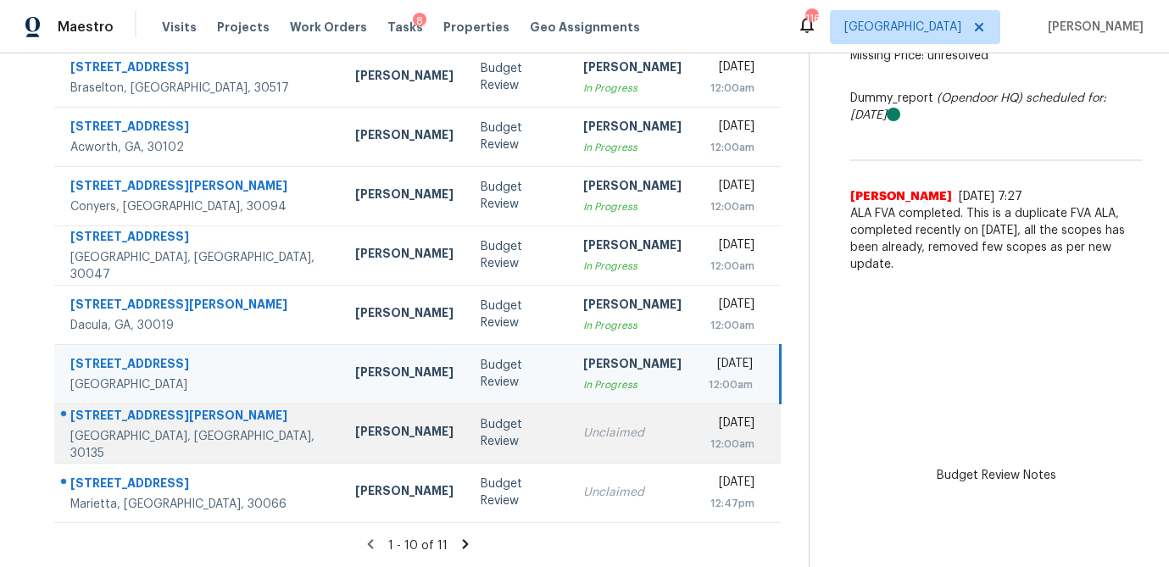
click at [570, 446] on td "Unclaimed" at bounding box center [632, 432] width 125 height 59
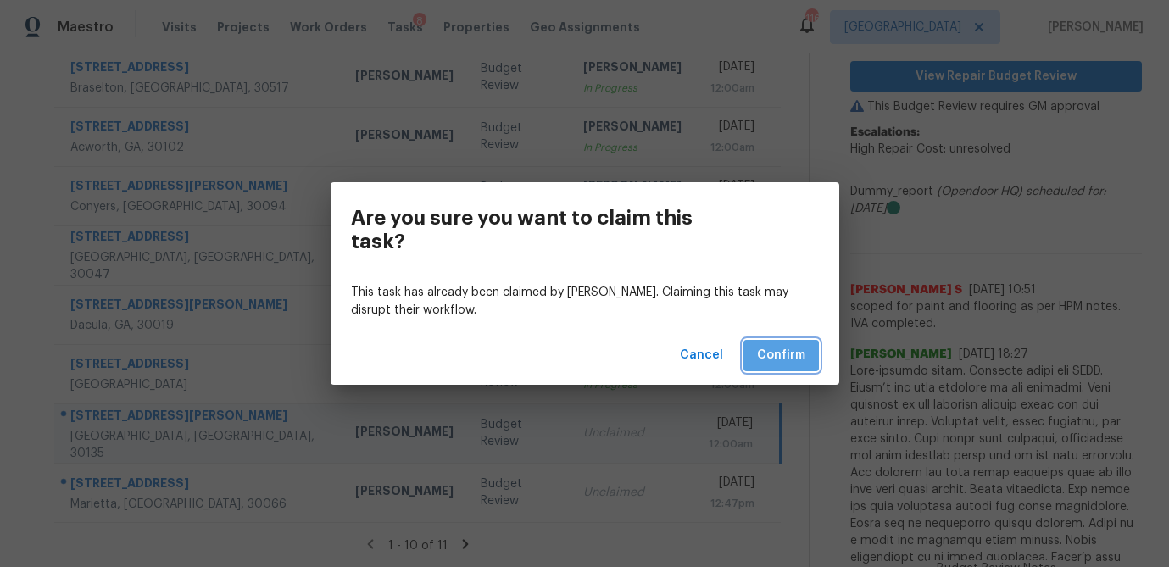
click at [781, 359] on span "Confirm" at bounding box center [781, 355] width 48 height 21
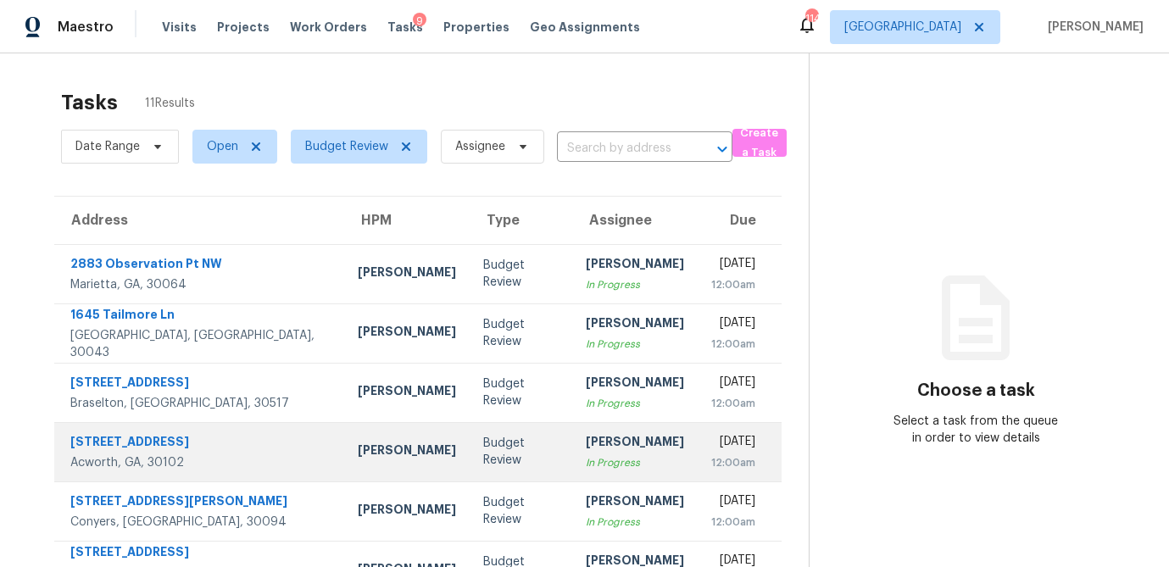
scroll to position [315, 0]
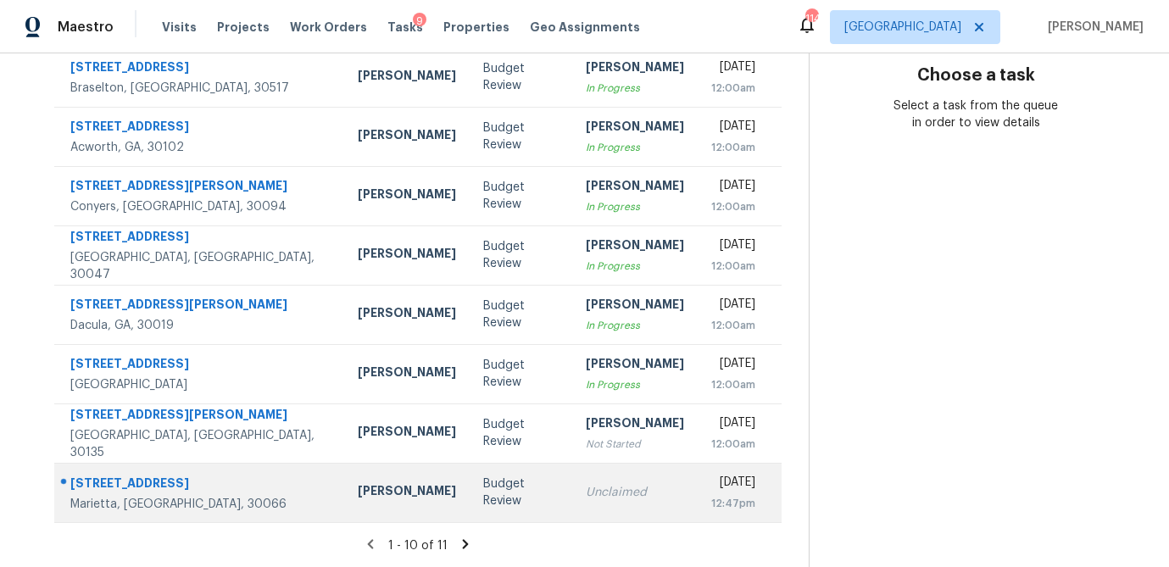
click at [586, 495] on div "Unclaimed" at bounding box center [635, 492] width 98 height 17
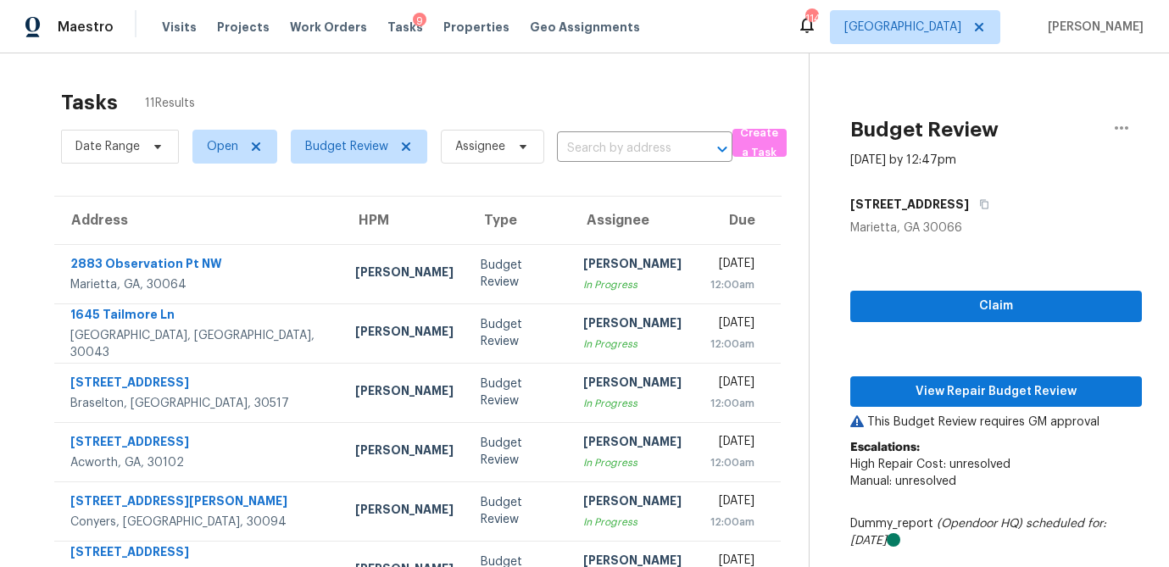
scroll to position [1, 0]
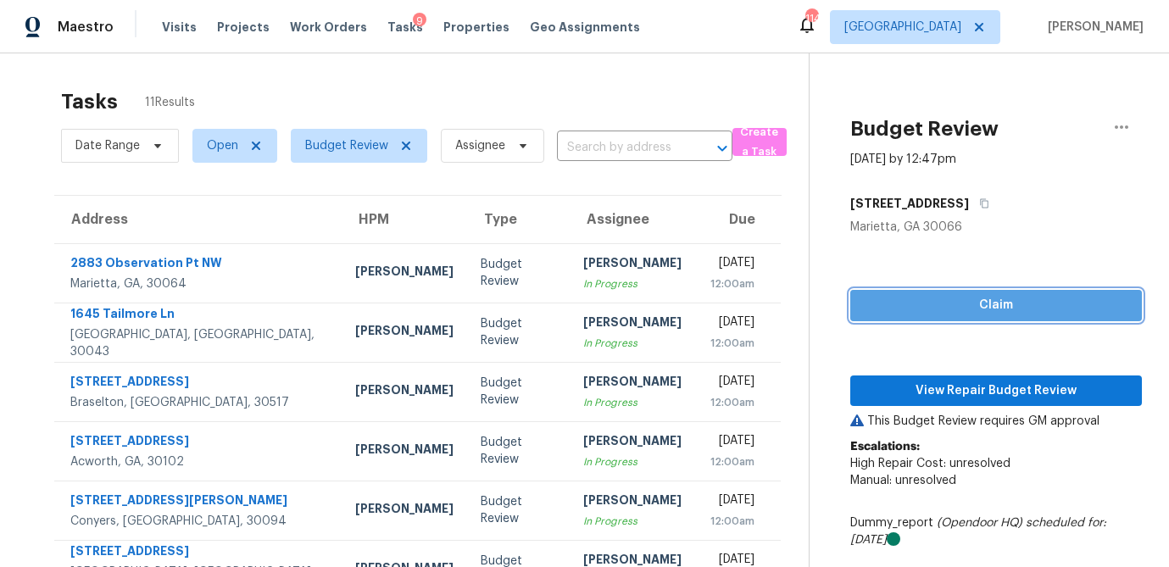
click at [976, 300] on span "Claim" at bounding box center [996, 305] width 264 height 21
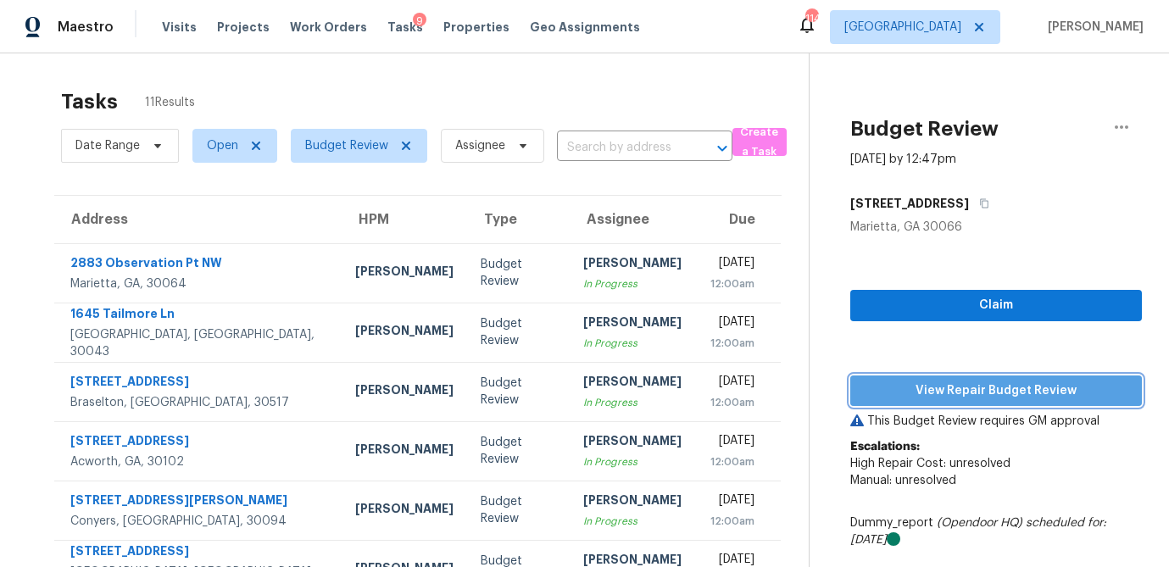
click at [941, 388] on span "View Repair Budget Review" at bounding box center [996, 391] width 264 height 21
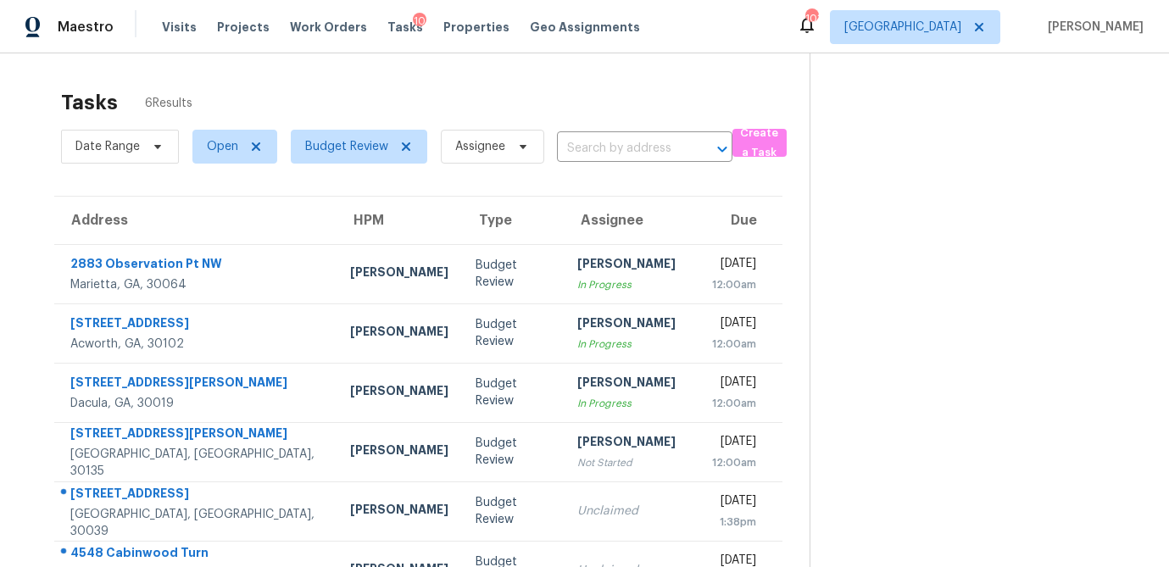
scroll to position [1, 0]
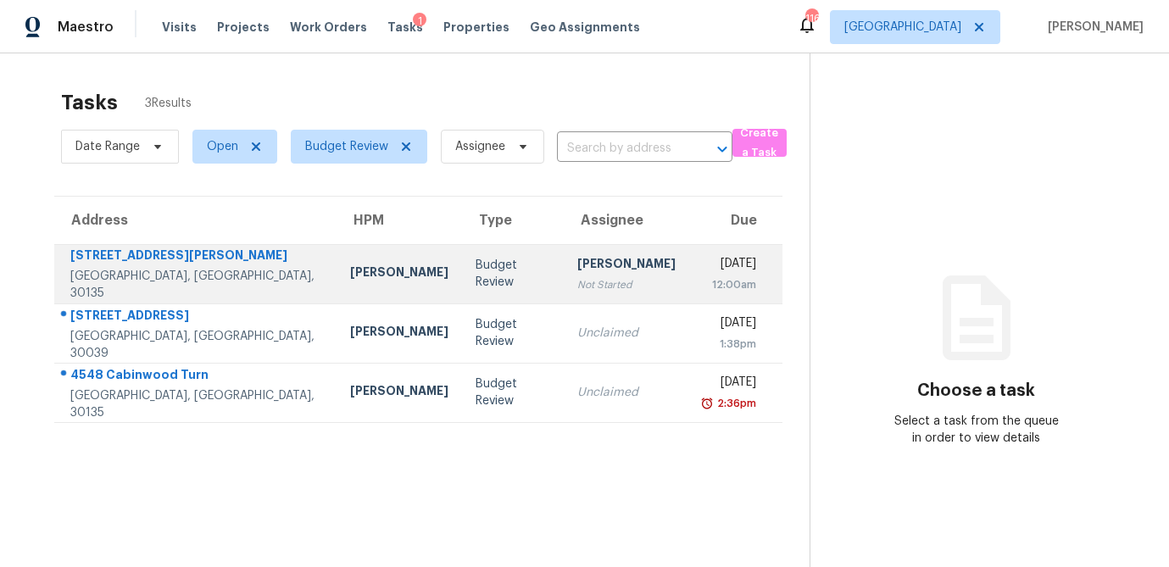
click at [462, 282] on td "Budget Review" at bounding box center [513, 273] width 102 height 59
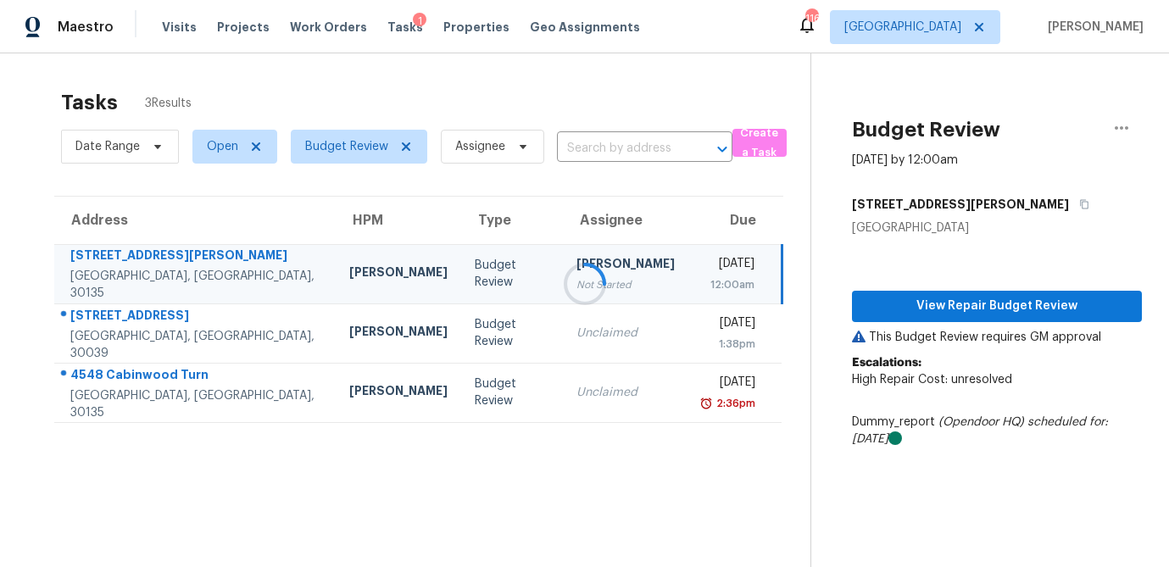
click at [982, 304] on div at bounding box center [584, 283] width 1169 height 567
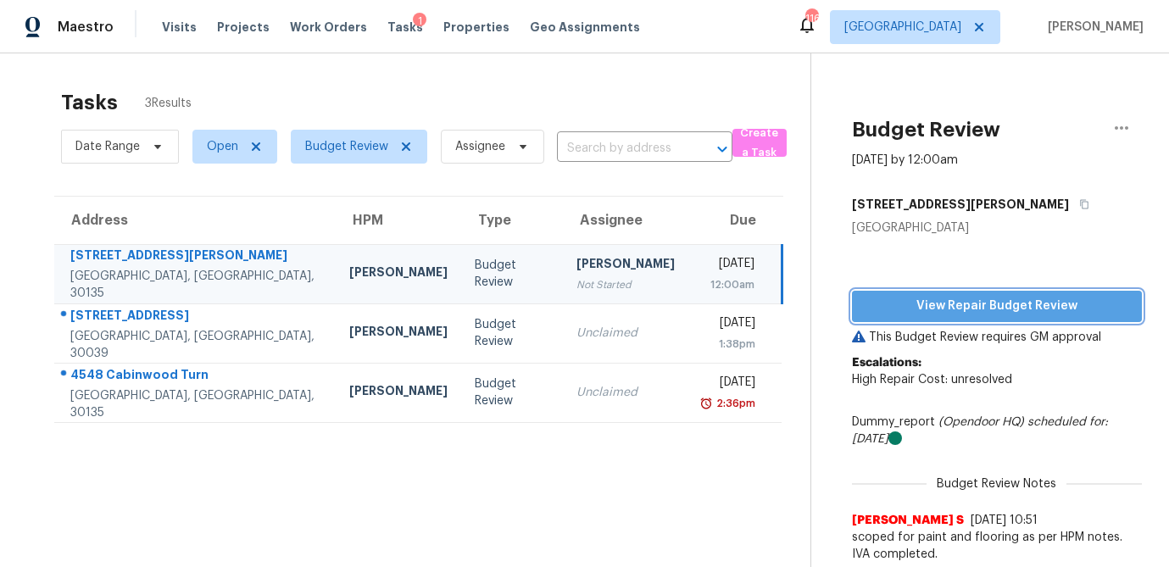
click at [1010, 311] on span "View Repair Budget Review" at bounding box center [996, 306] width 263 height 21
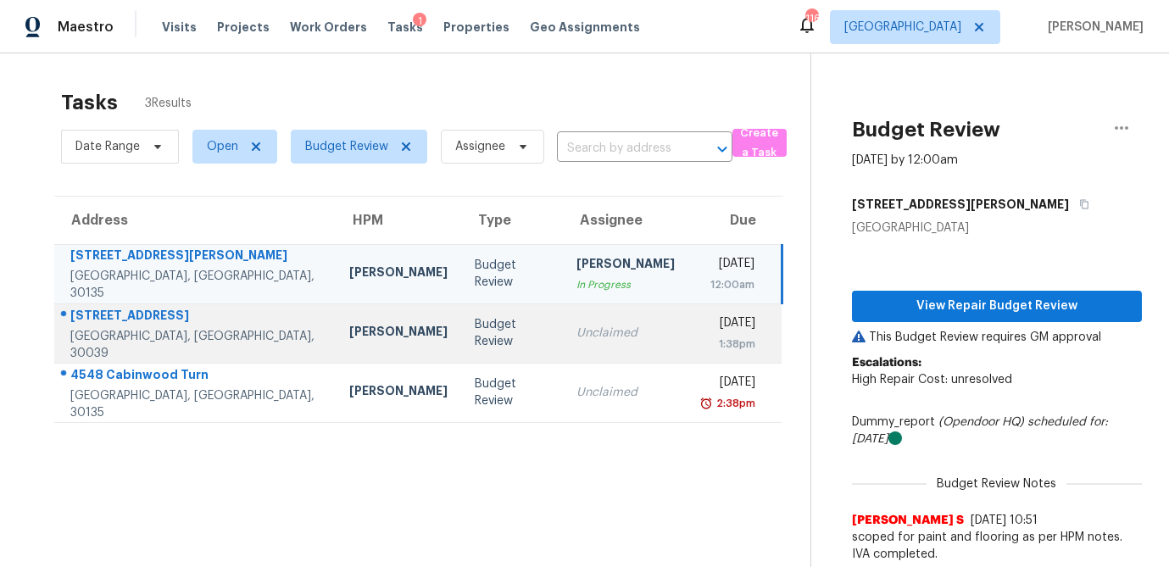
click at [475, 341] on div "Budget Review" at bounding box center [512, 333] width 75 height 34
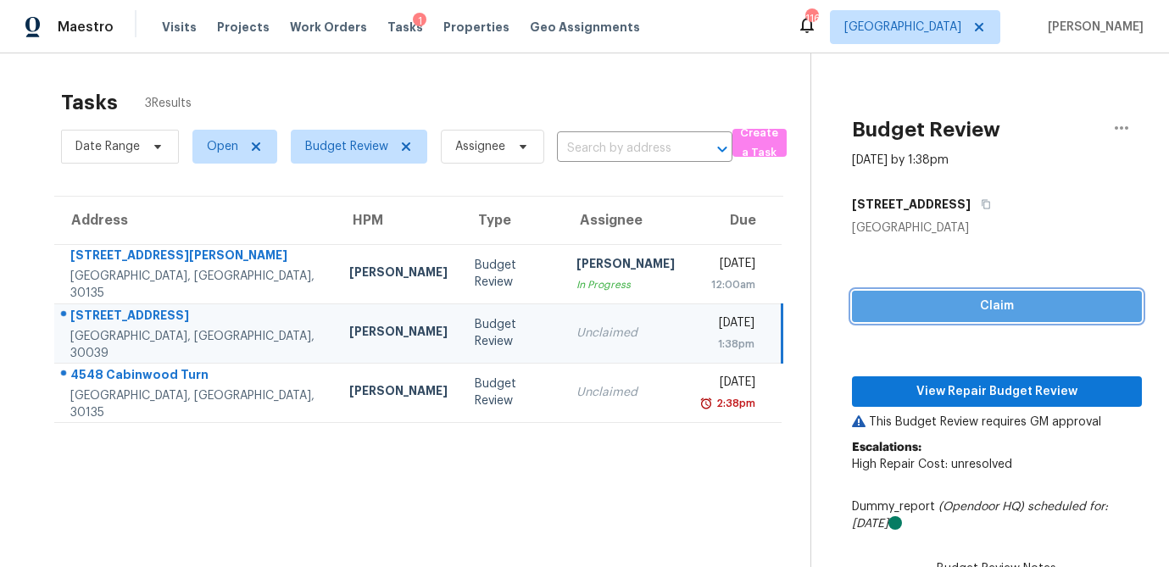
click at [984, 307] on span "Claim" at bounding box center [996, 306] width 263 height 21
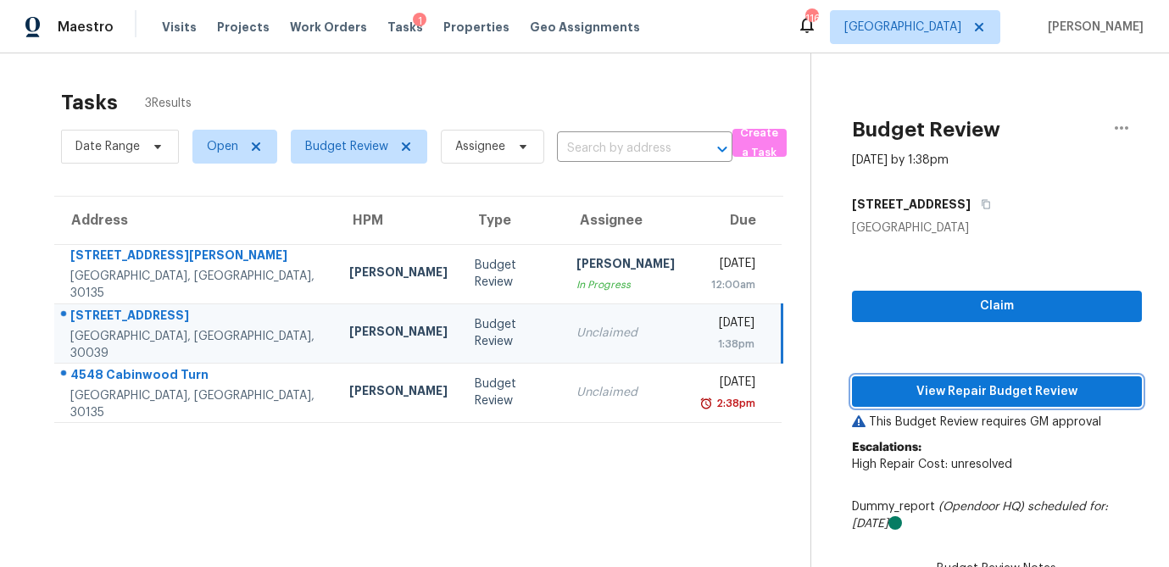
click at [993, 394] on span "View Repair Budget Review" at bounding box center [996, 391] width 263 height 21
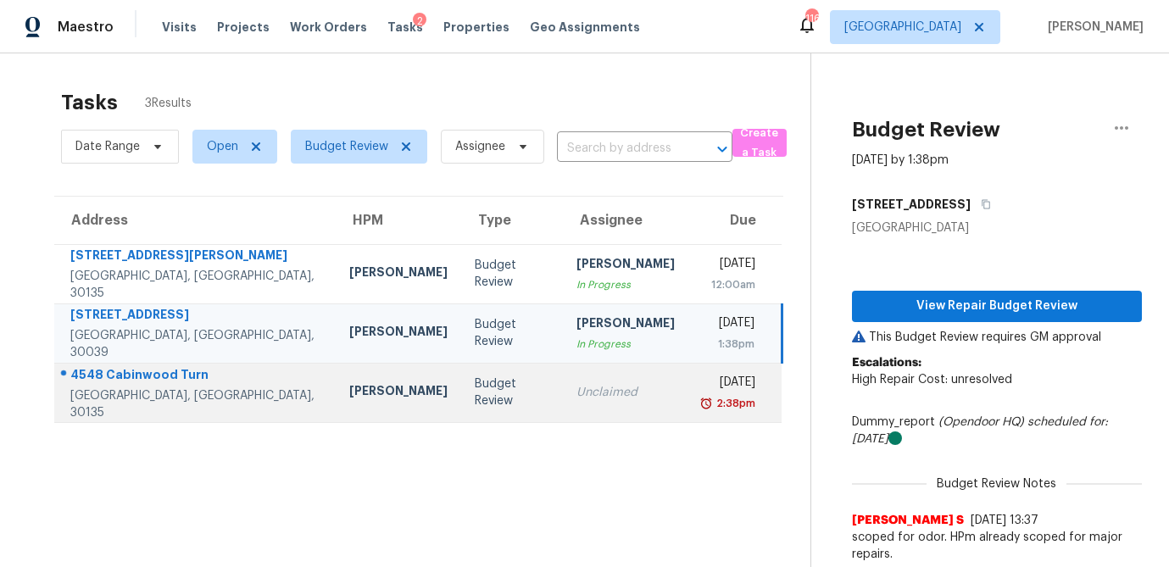
click at [576, 388] on div "Unclaimed" at bounding box center [625, 392] width 98 height 17
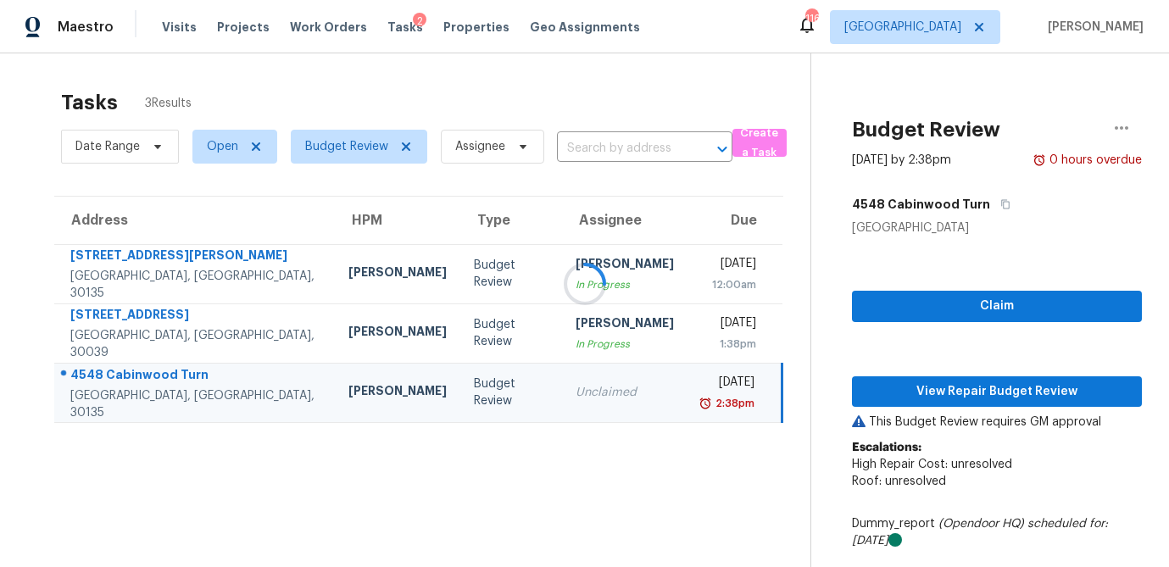
click at [493, 392] on div at bounding box center [584, 283] width 1169 height 567
click at [1057, 309] on div at bounding box center [584, 283] width 1169 height 567
click at [1004, 309] on span "Claim" at bounding box center [996, 306] width 263 height 21
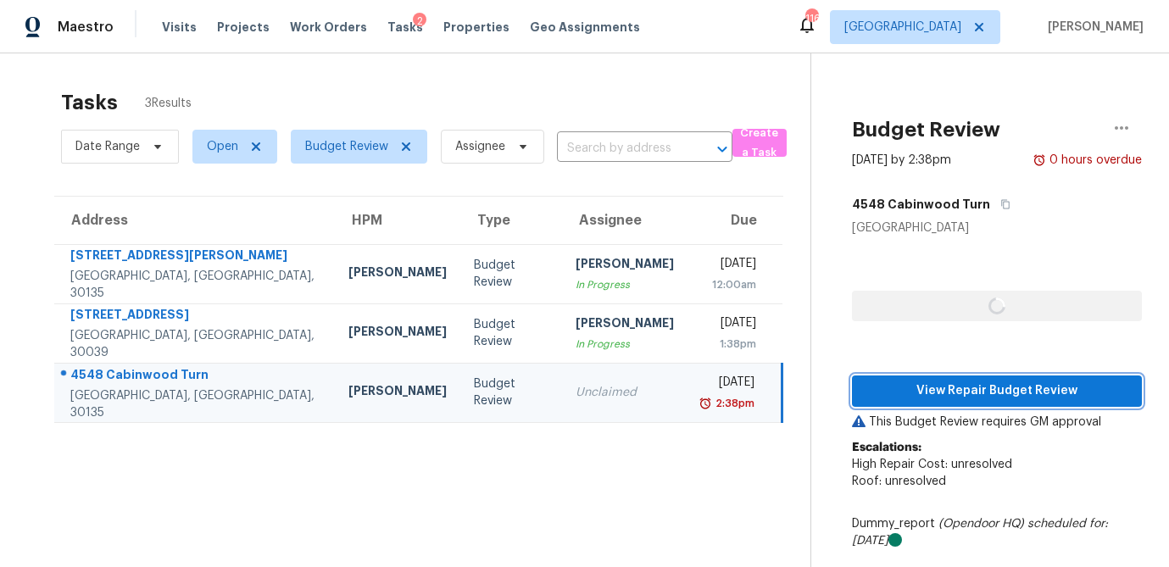
click at [977, 391] on span "View Repair Budget Review" at bounding box center [996, 391] width 263 height 21
